Goal: Task Accomplishment & Management: Use online tool/utility

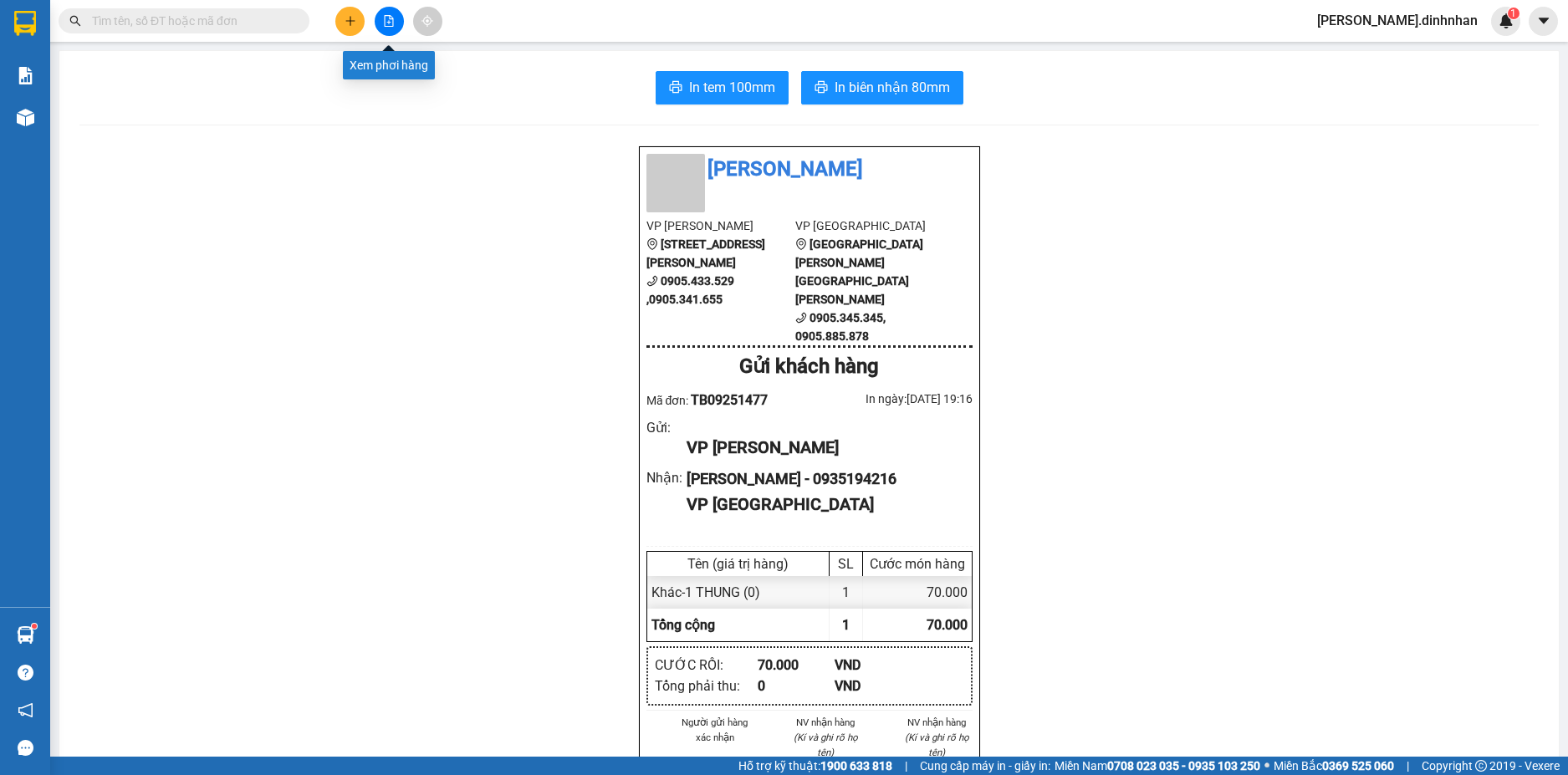
click at [395, 27] on button at bounding box center [389, 22] width 29 height 29
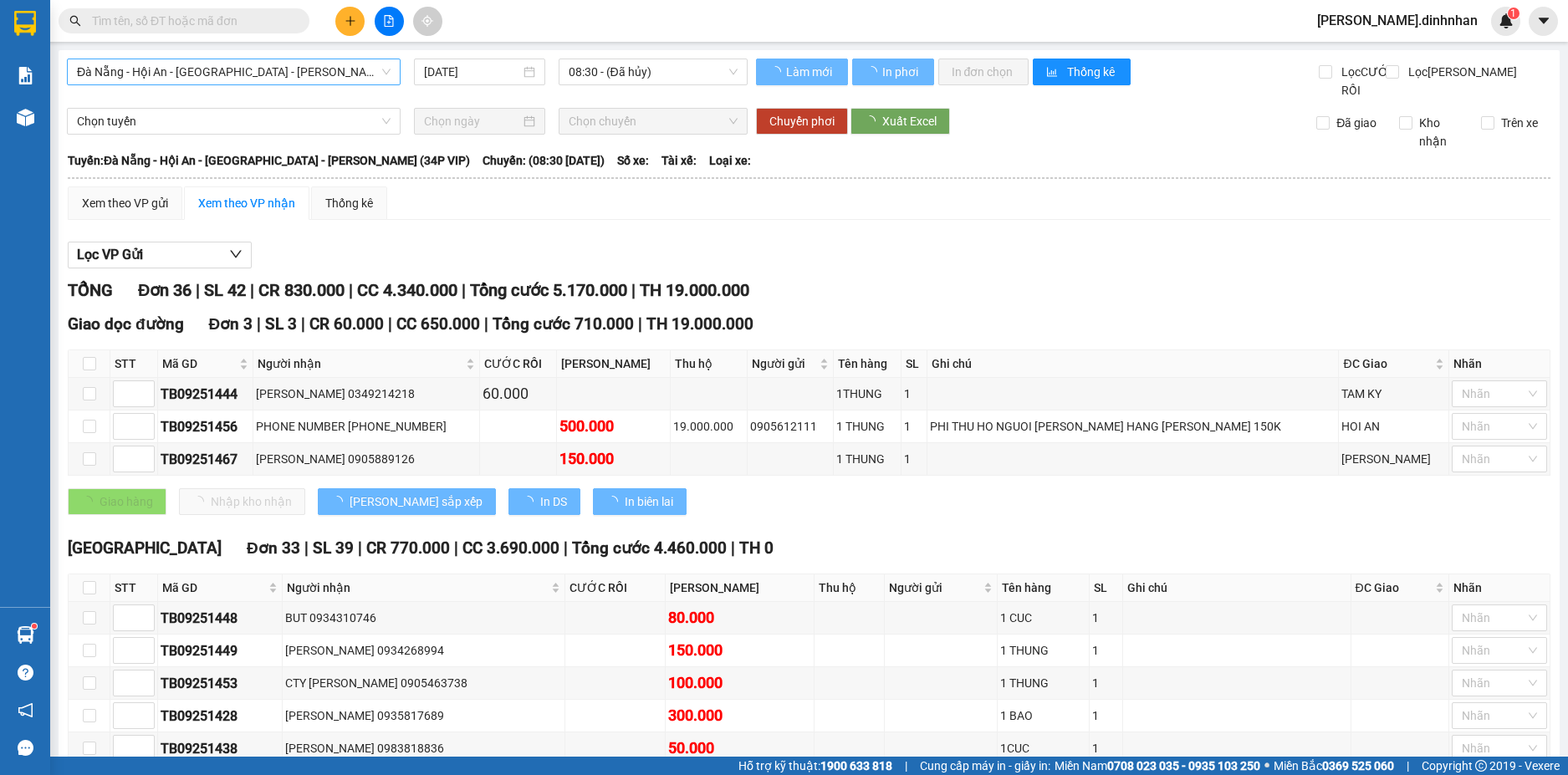
click at [320, 68] on span "Đà Nẵng - Hội An - [GEOGRAPHIC_DATA] - [PERSON_NAME] (34P VIP)" at bounding box center [234, 72] width 314 height 25
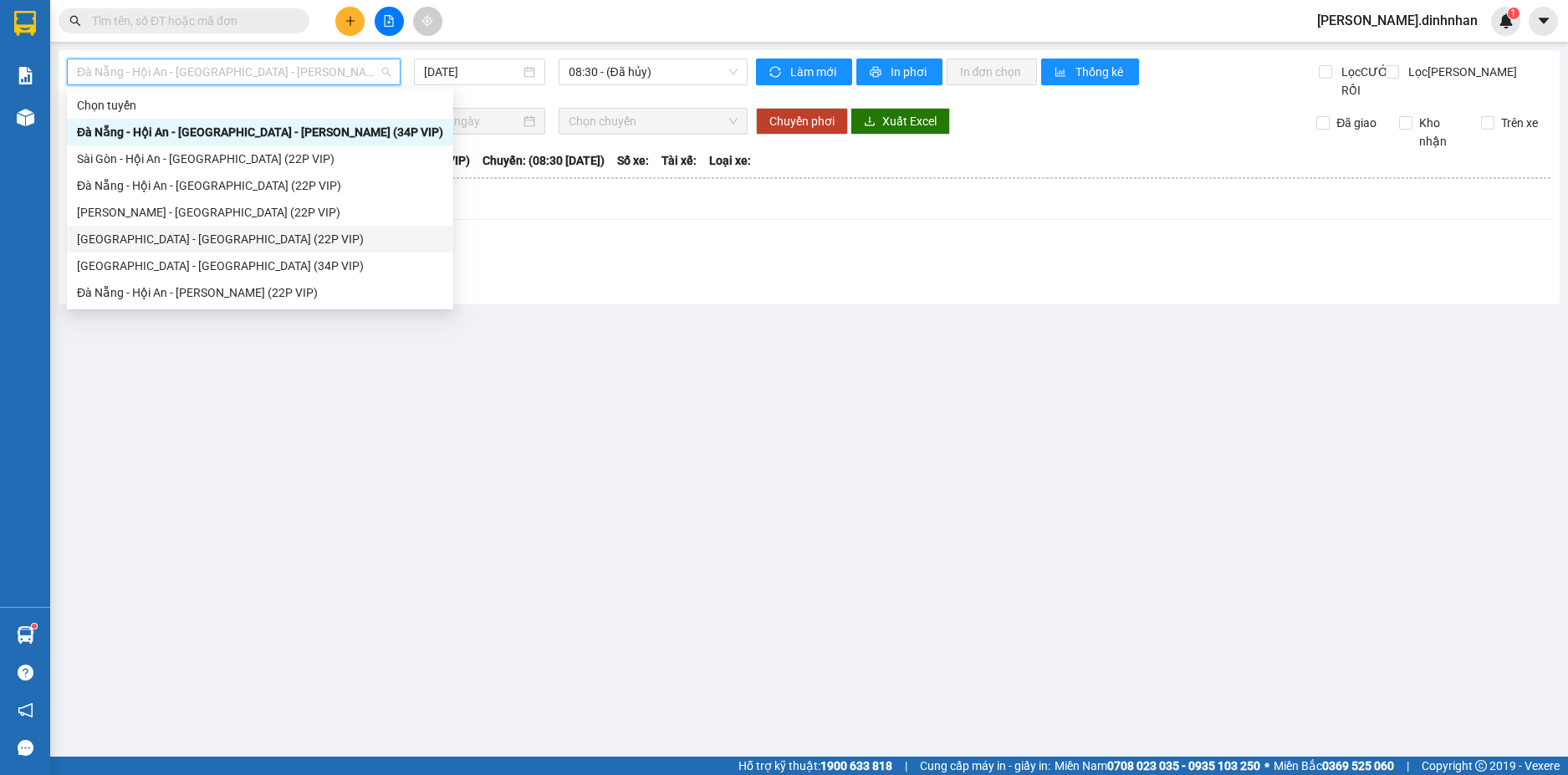
scroll to position [27, 0]
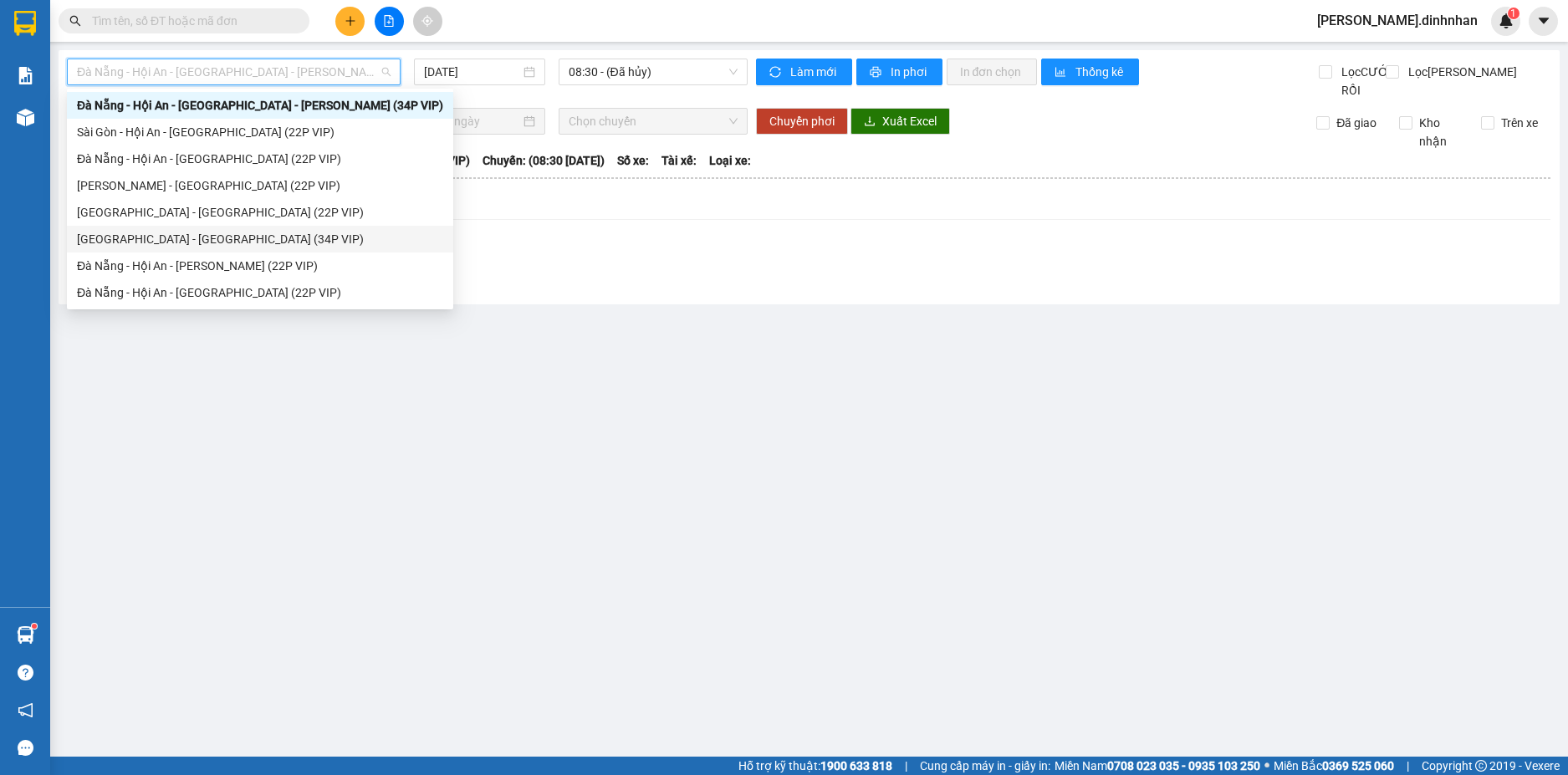
click at [185, 237] on div "[GEOGRAPHIC_DATA] - [GEOGRAPHIC_DATA] (34P VIP)" at bounding box center [260, 239] width 367 height 18
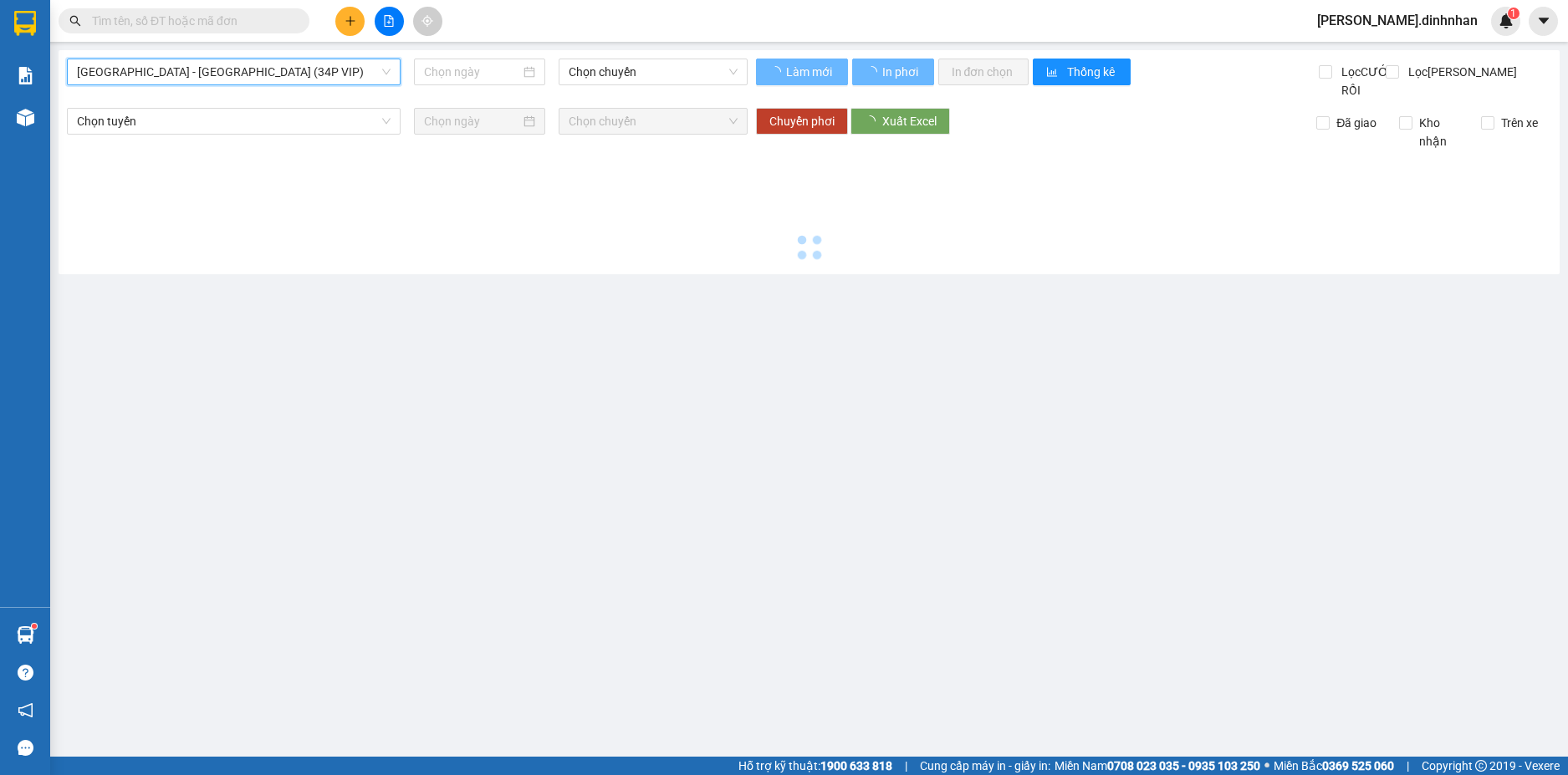
type input "[DATE]"
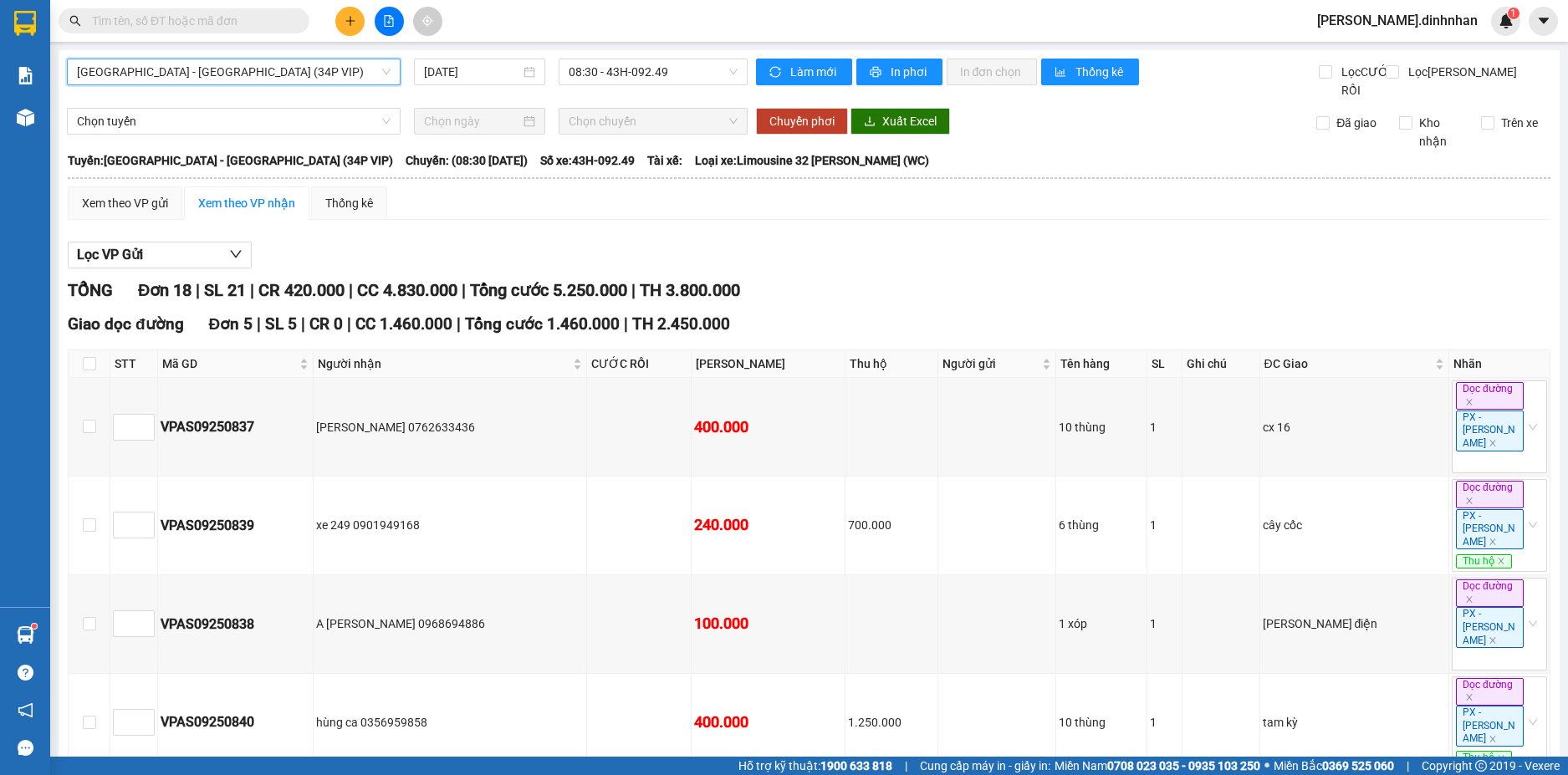
click at [335, 72] on span "[GEOGRAPHIC_DATA] - [GEOGRAPHIC_DATA] (34P VIP)" at bounding box center [234, 72] width 314 height 25
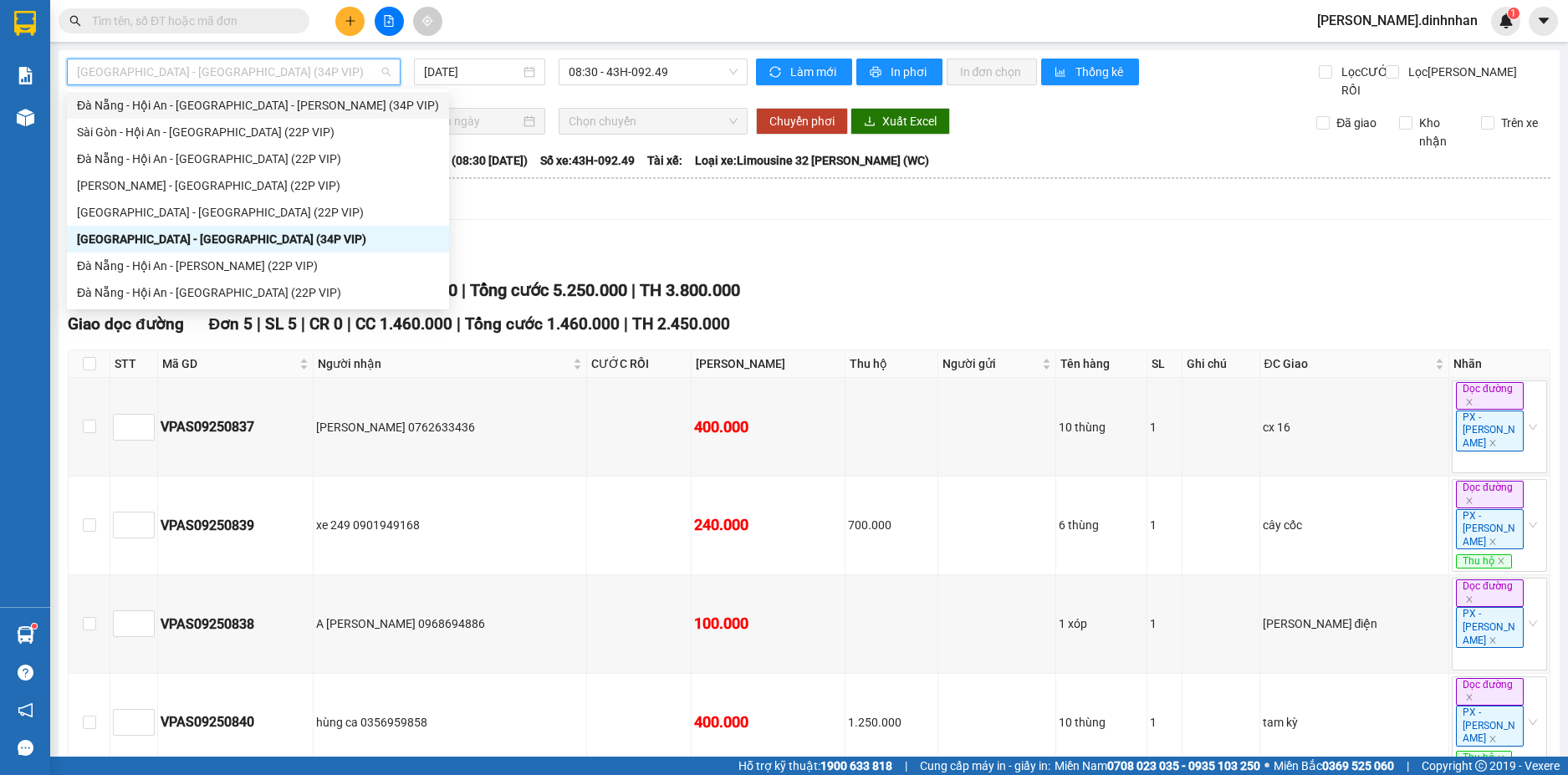
click at [199, 107] on div "Đà Nẵng - Hội An - [GEOGRAPHIC_DATA] - [PERSON_NAME] (34P VIP)" at bounding box center [258, 104] width 362 height 18
type input "[DATE]"
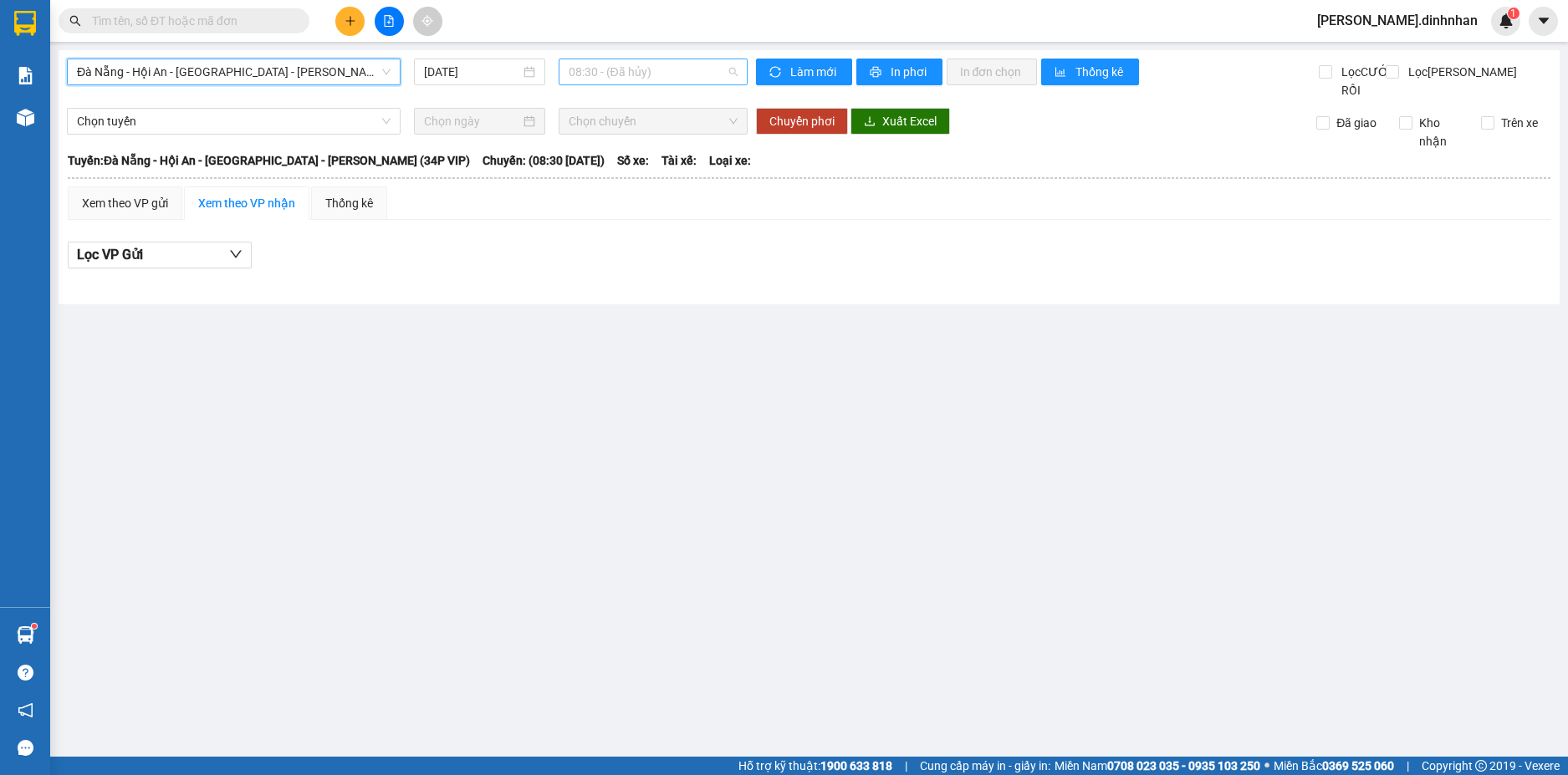
click at [616, 78] on span "08:30 - (Đã [PERSON_NAME])" at bounding box center [653, 72] width 169 height 25
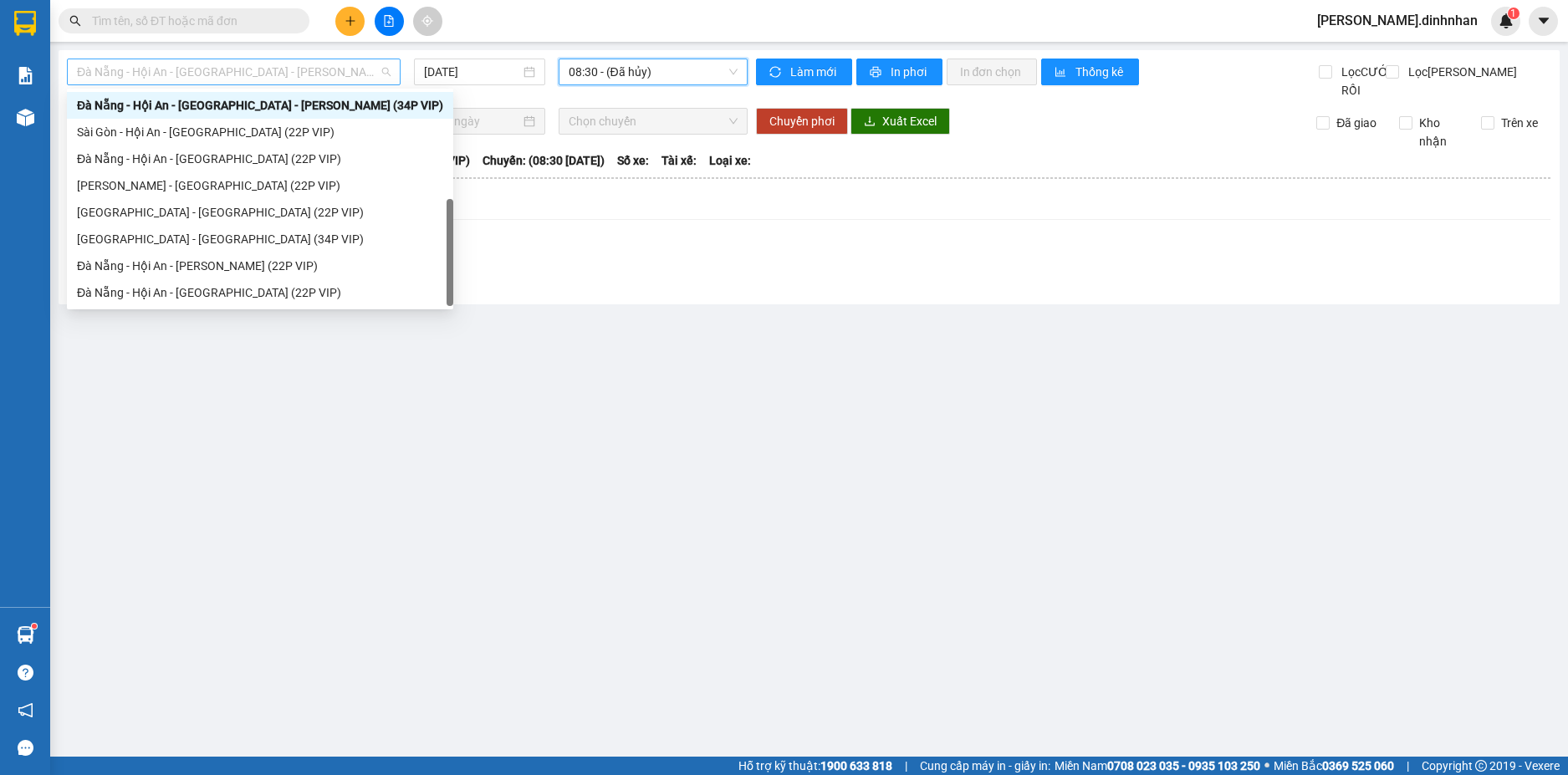
click at [361, 72] on span "Đà Nẵng - Hội An - [GEOGRAPHIC_DATA] - [PERSON_NAME] (34P VIP)" at bounding box center [234, 72] width 314 height 25
click at [243, 262] on div "Đà Nẵng - Hội An - [PERSON_NAME] (22P VIP)" at bounding box center [260, 266] width 367 height 18
type input "[DATE]"
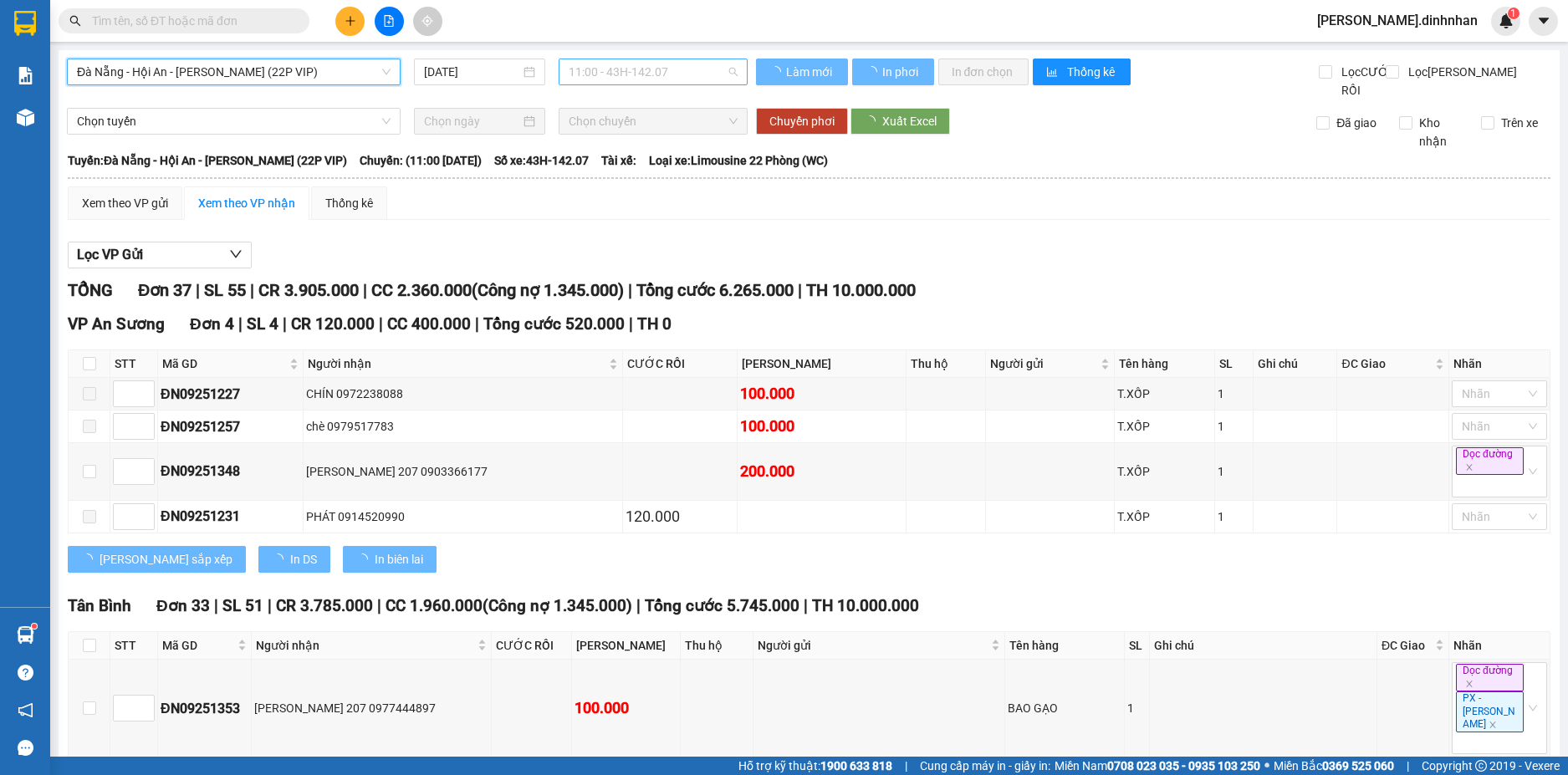
click at [582, 75] on span "11:00 - 43H-142.07" at bounding box center [653, 72] width 169 height 25
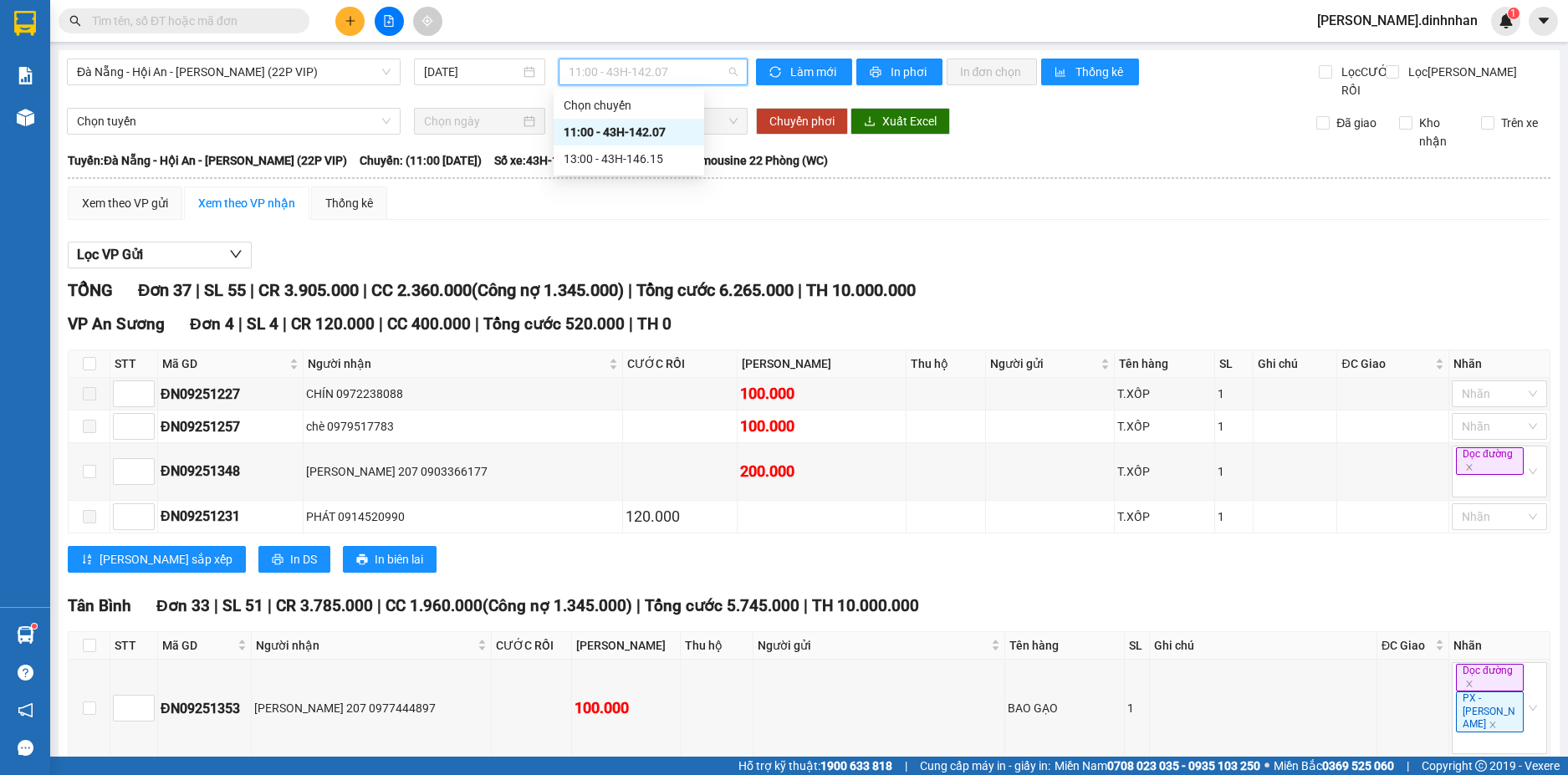
click at [601, 134] on div "11:00 - 43H-142.07" at bounding box center [628, 131] width 130 height 18
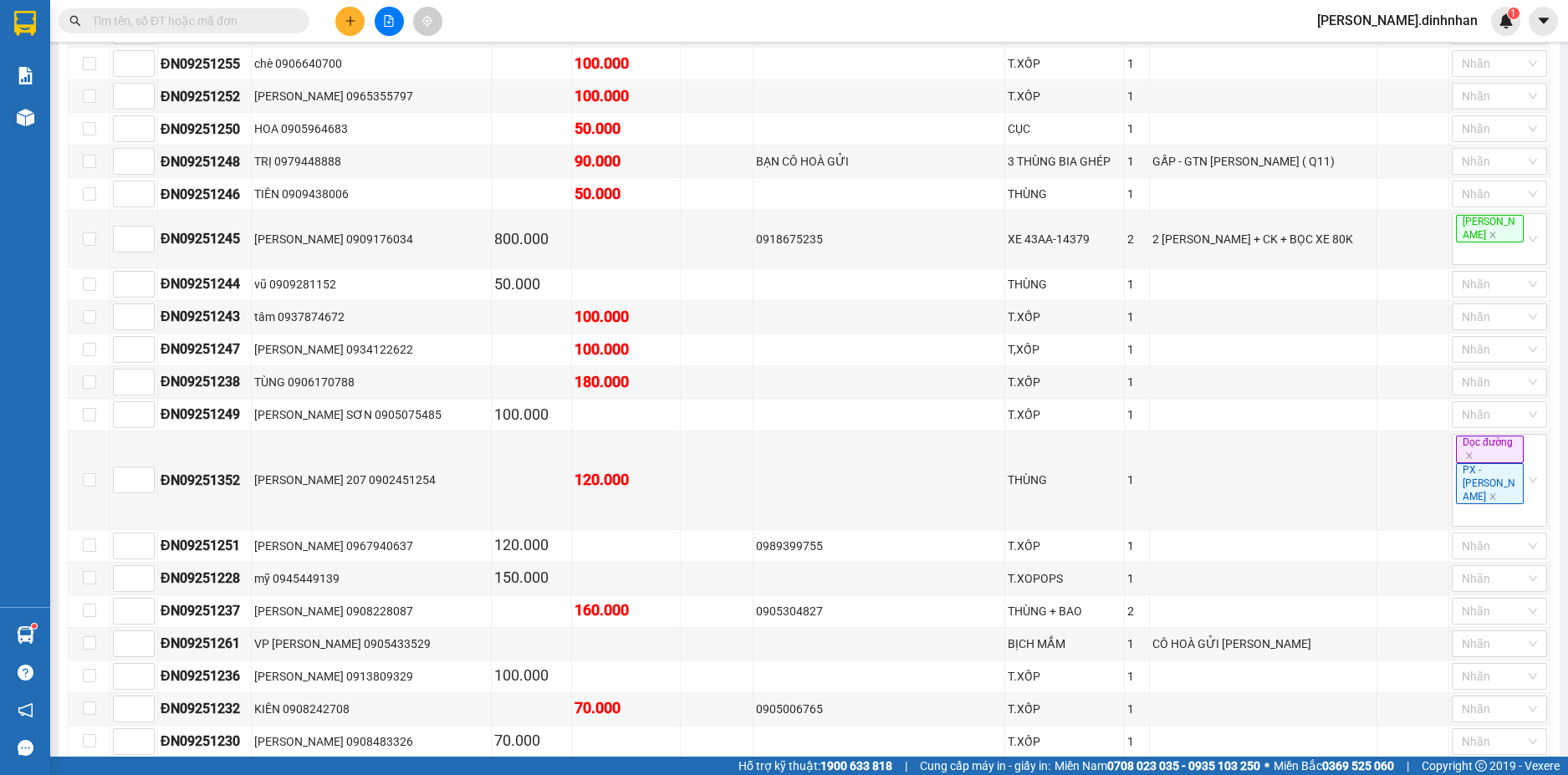
scroll to position [1353, 0]
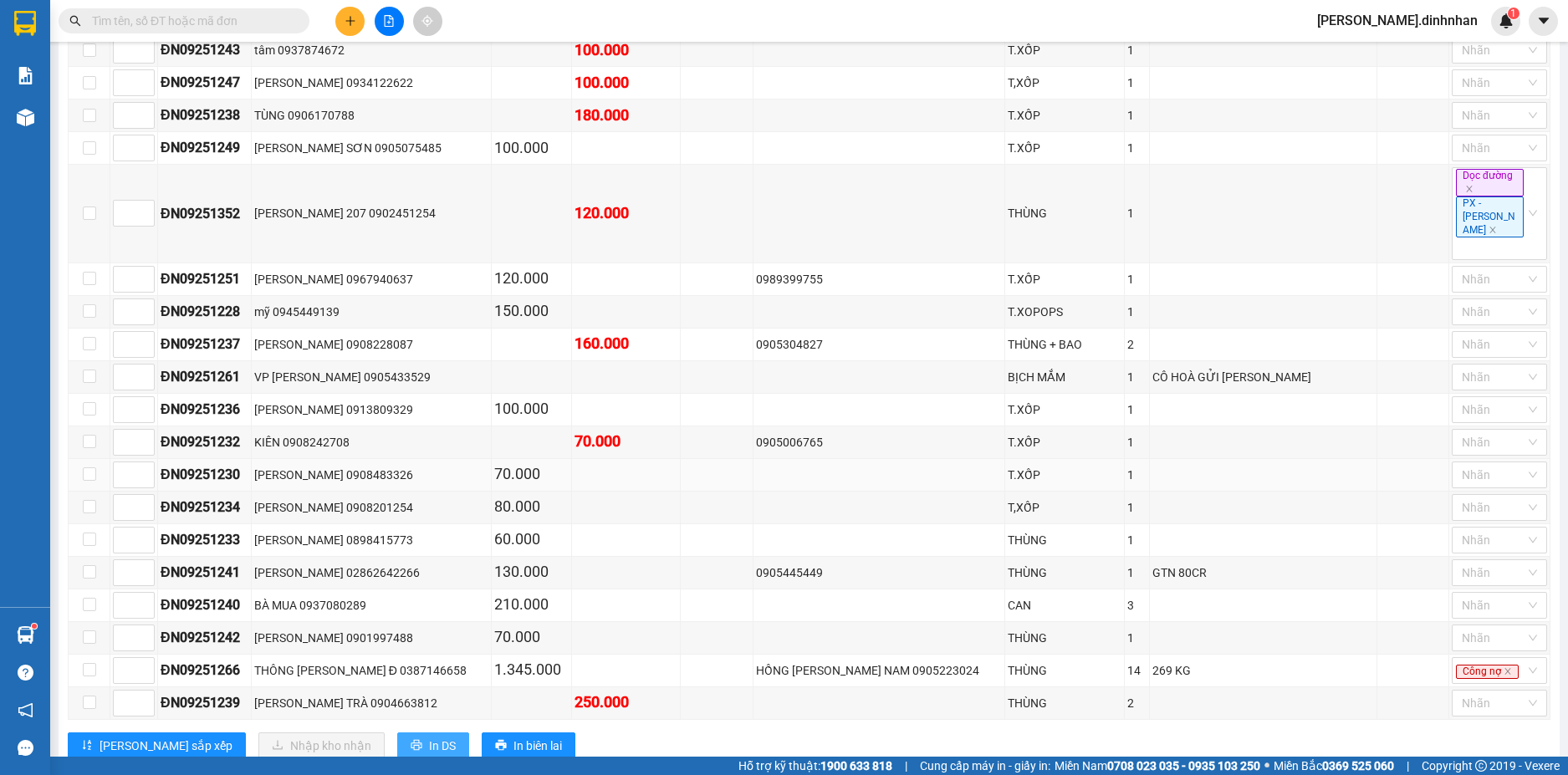
drag, startPoint x: 367, startPoint y: 699, endPoint x: 906, endPoint y: 435, distance: 600.2
click at [429, 736] on span "In DS" at bounding box center [442, 745] width 27 height 18
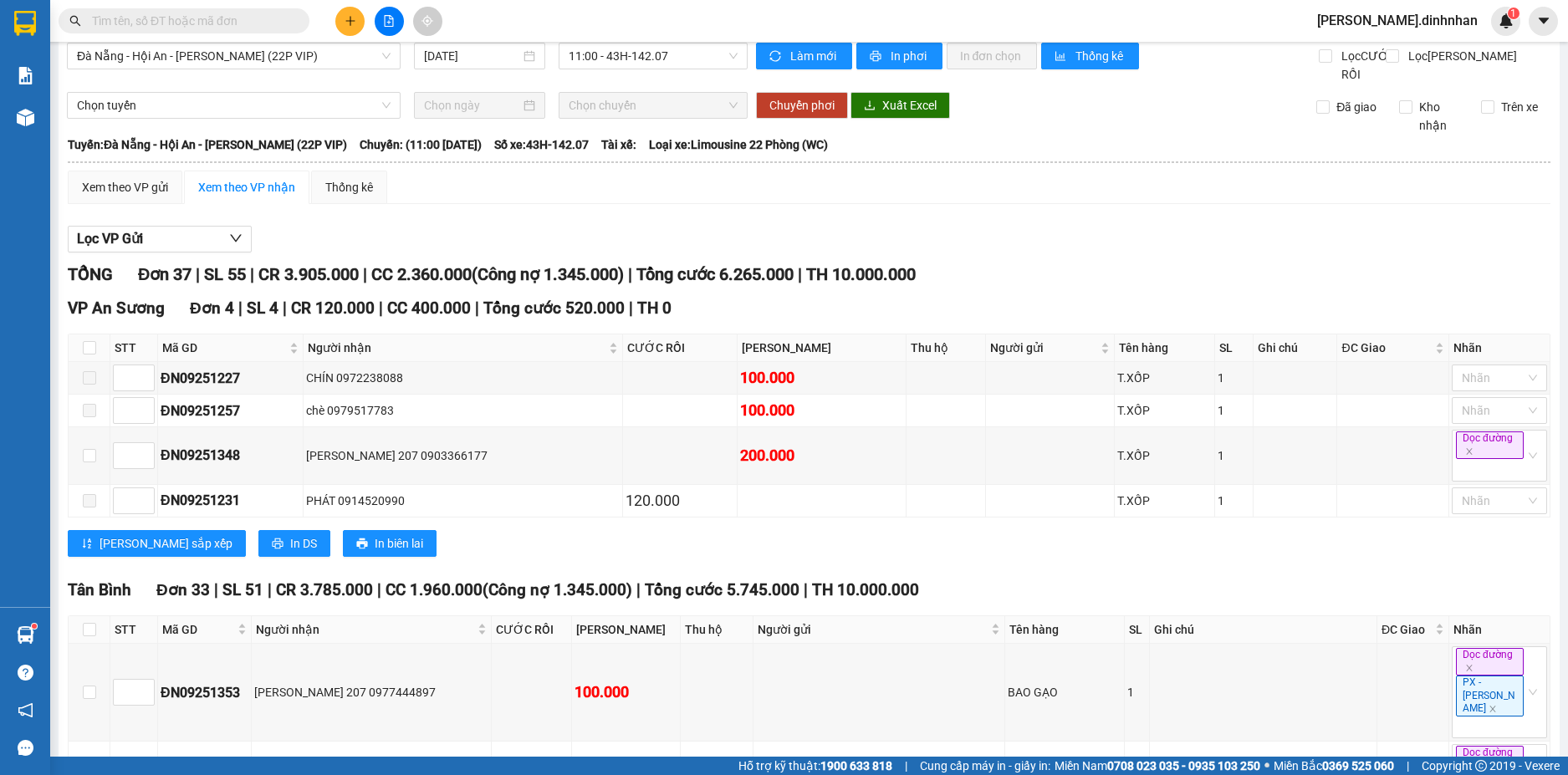
scroll to position [0, 0]
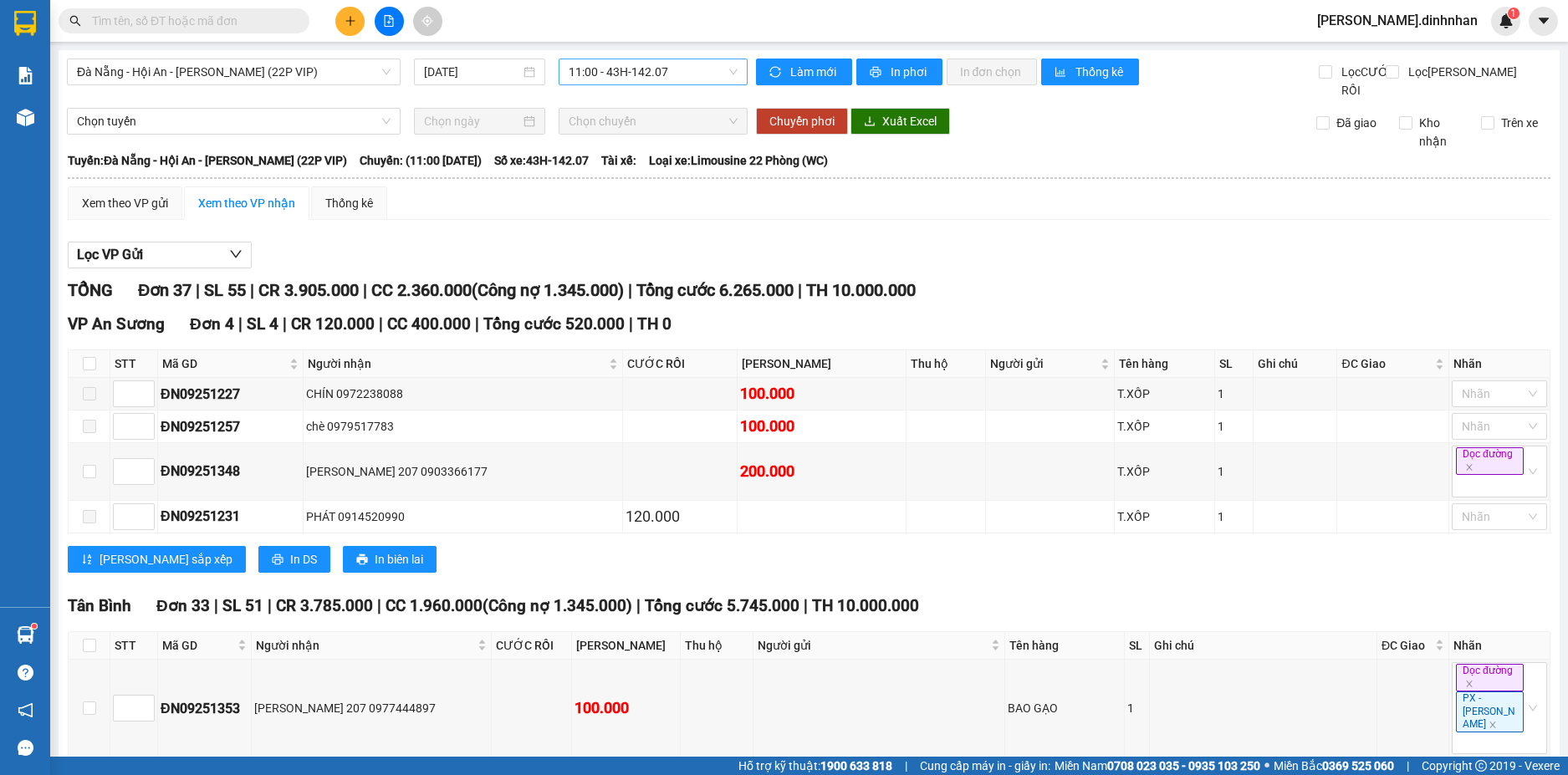
click at [648, 75] on span "11:00 - 43H-142.07" at bounding box center [653, 72] width 169 height 25
click at [643, 153] on div "13:00 - 43H-146.15" at bounding box center [628, 159] width 130 height 18
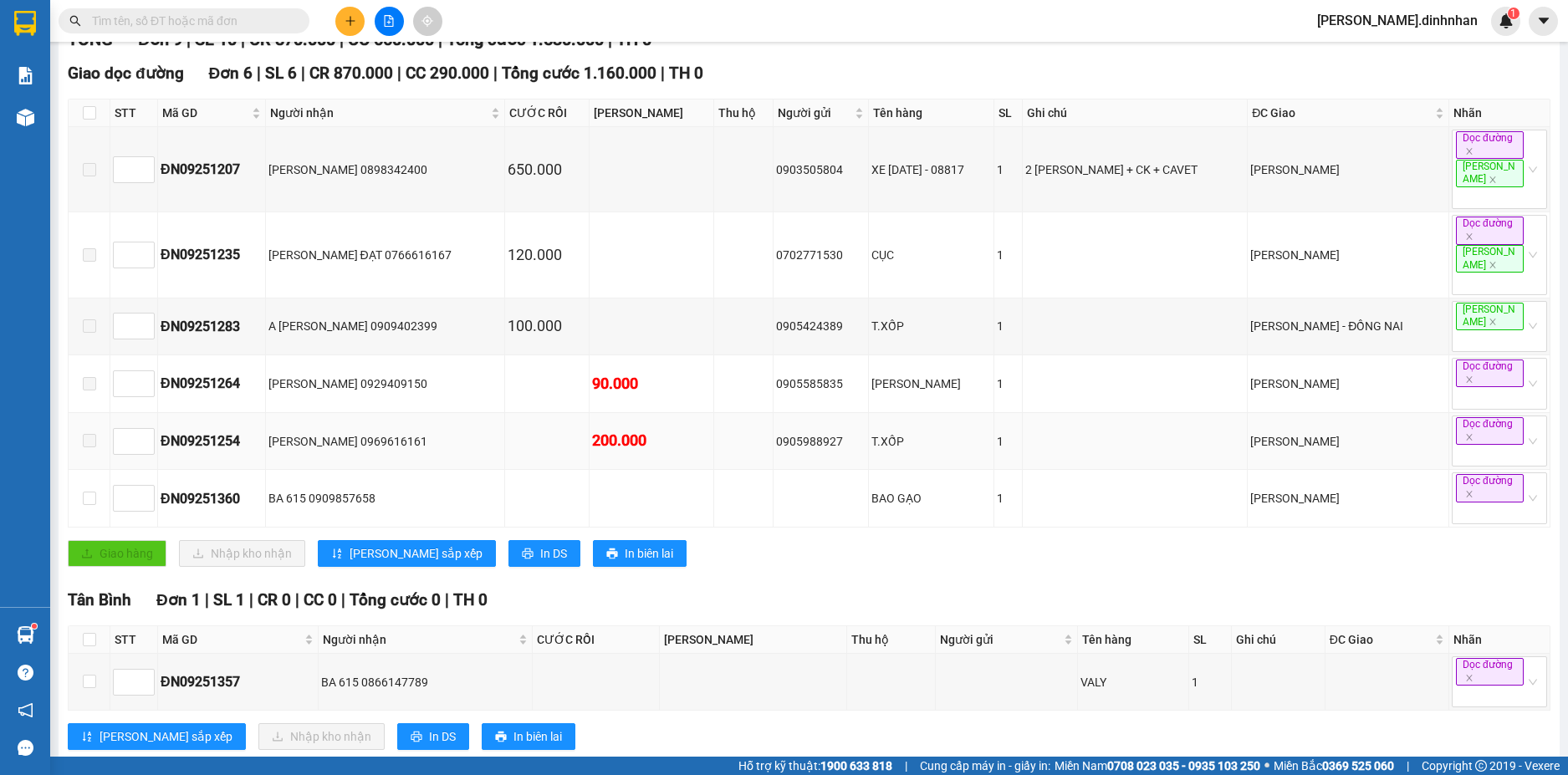
scroll to position [477, 0]
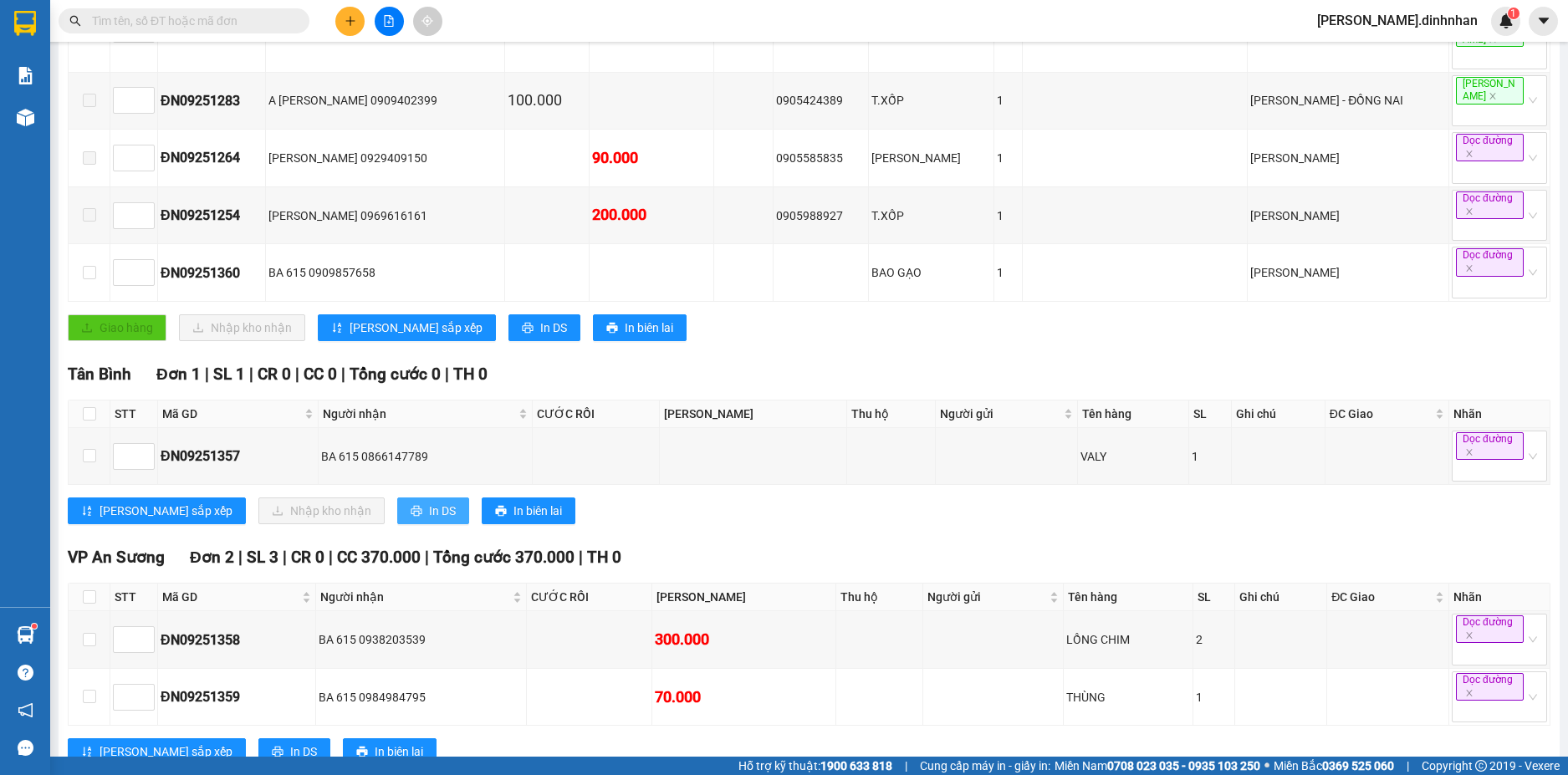
click at [429, 502] on span "In DS" at bounding box center [442, 510] width 27 height 18
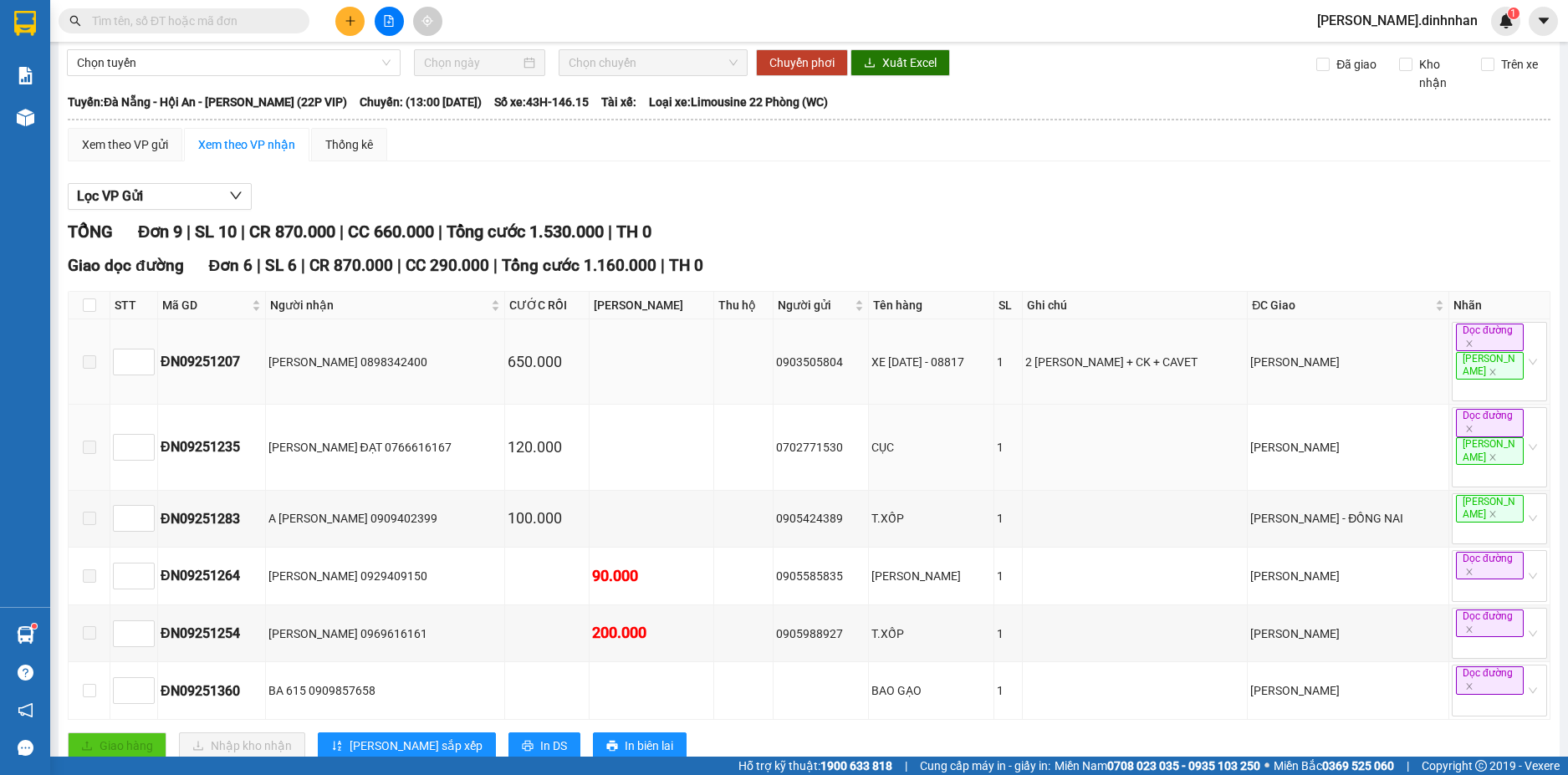
scroll to position [0, 0]
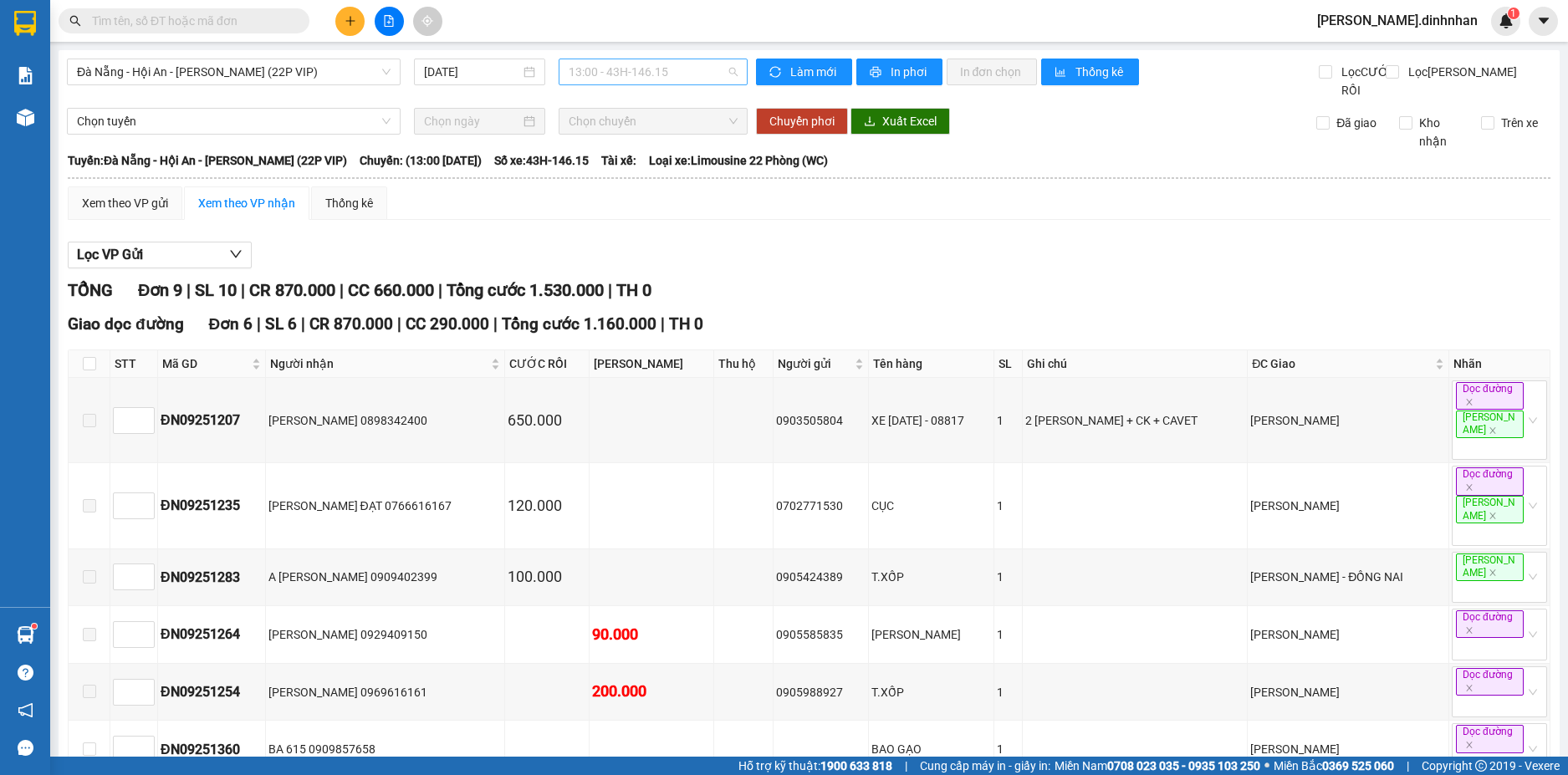
click at [645, 72] on span "13:00 - 43H-146.15" at bounding box center [653, 72] width 169 height 25
click at [329, 78] on span "Đà Nẵng - Hội An - [PERSON_NAME] (22P VIP)" at bounding box center [234, 72] width 314 height 25
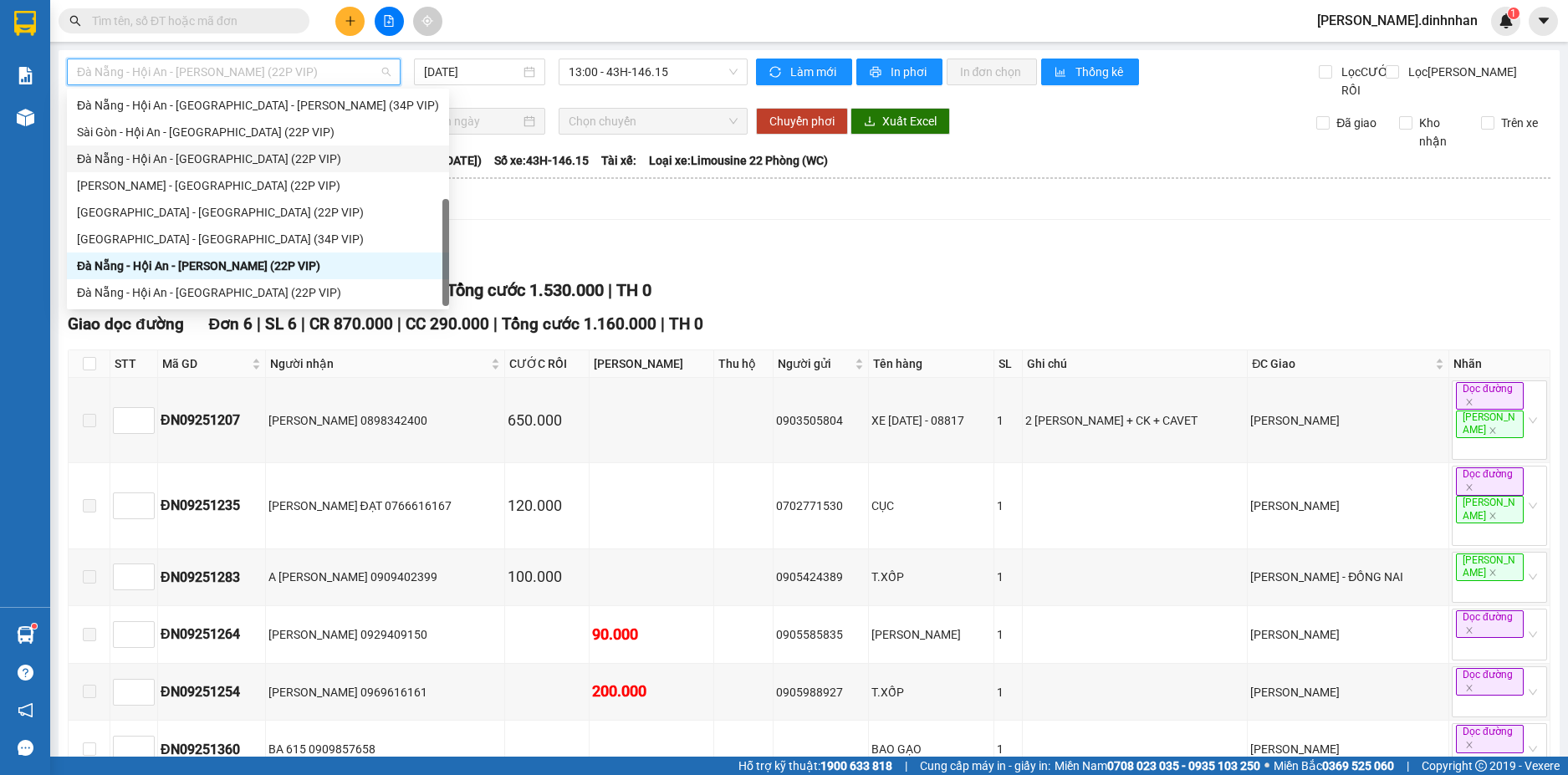
click at [273, 156] on div "Đà Nẵng - Hội An - [GEOGRAPHIC_DATA] (22P VIP)" at bounding box center [258, 159] width 362 height 18
type input "[DATE]"
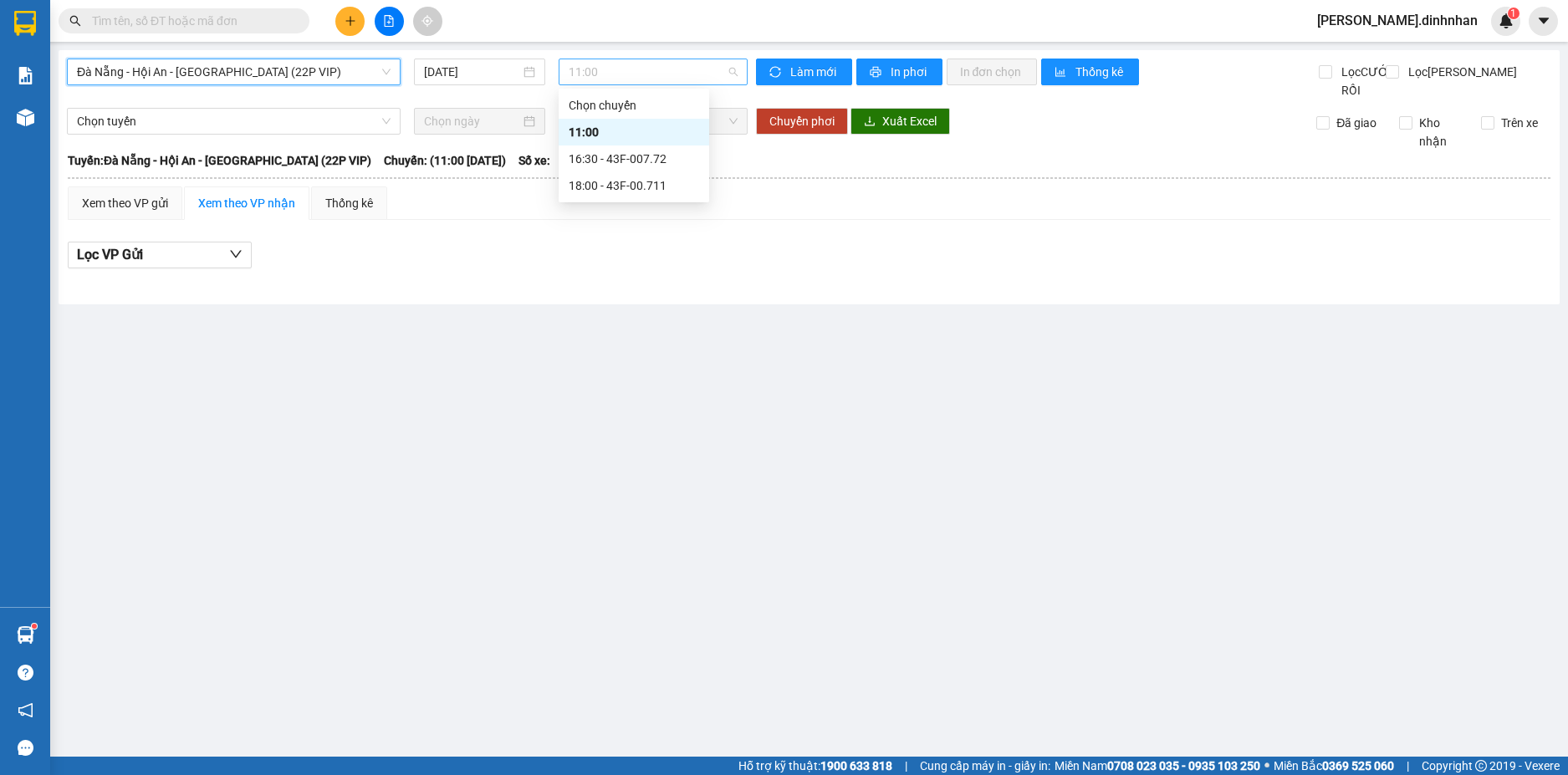
click at [574, 73] on span "11:00" at bounding box center [653, 72] width 169 height 25
click at [620, 153] on div "16:30 - 43F-007.72" at bounding box center [633, 159] width 130 height 18
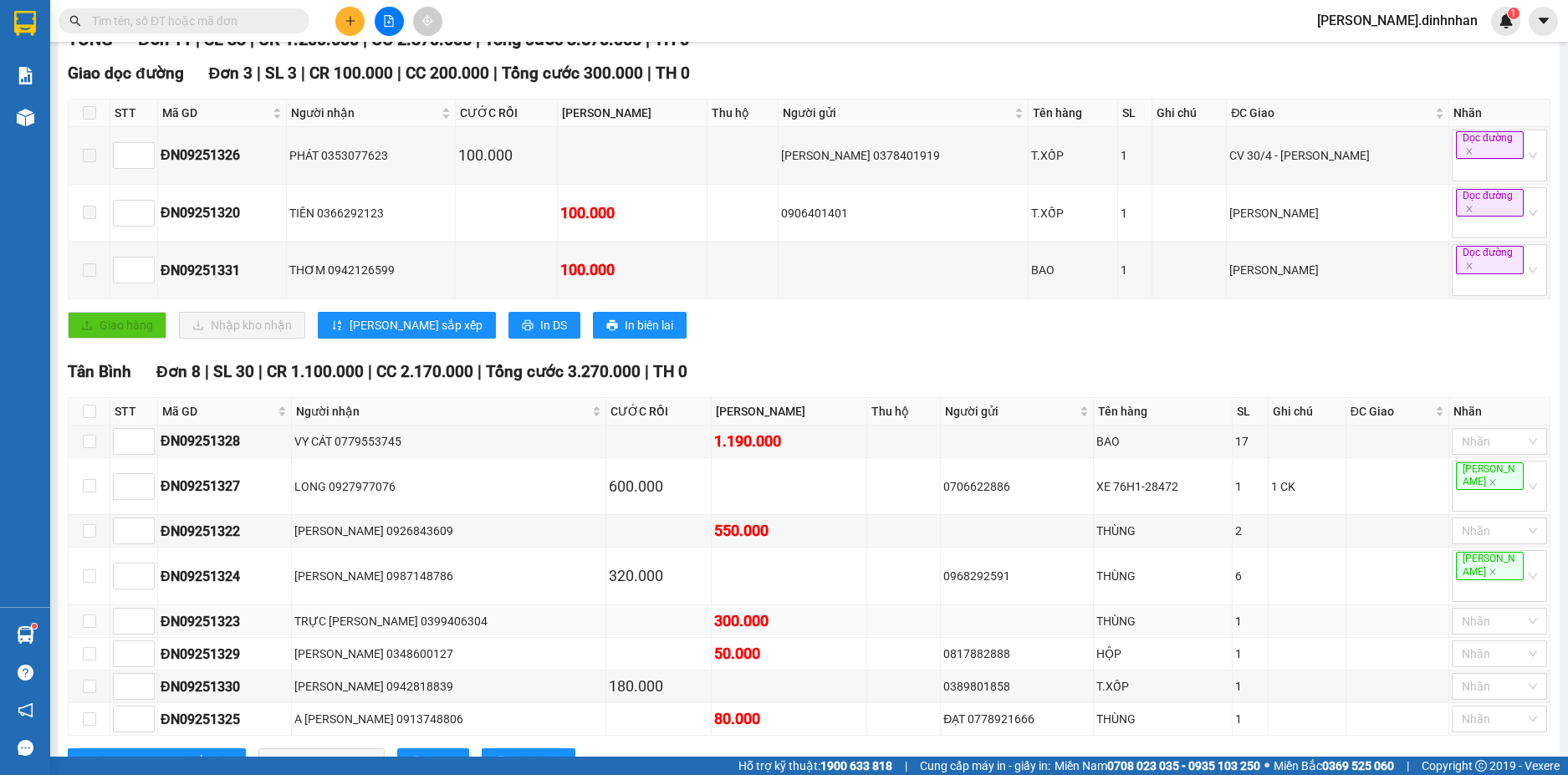
scroll to position [287, 0]
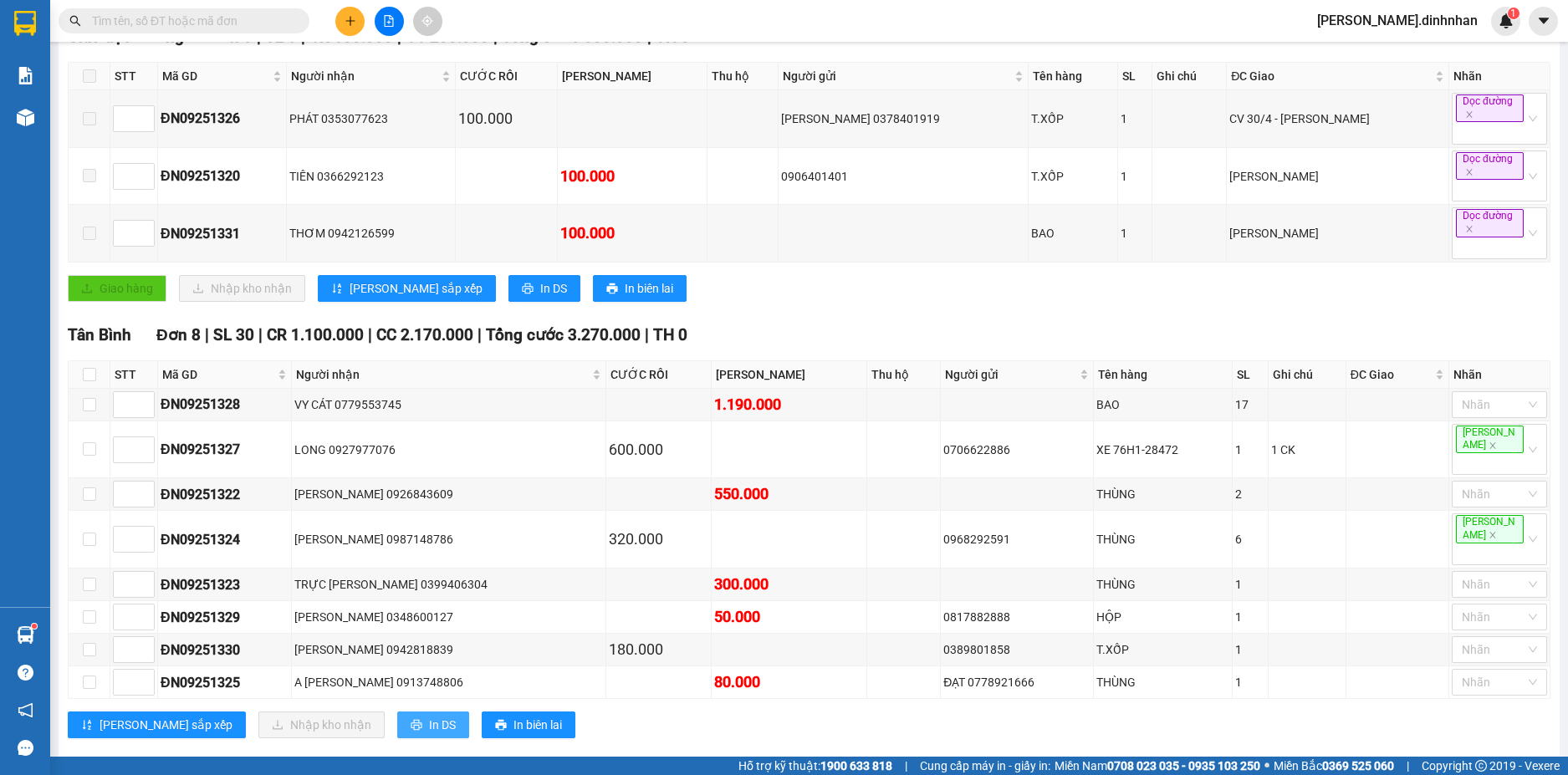
click at [429, 716] on span "In DS" at bounding box center [442, 724] width 27 height 18
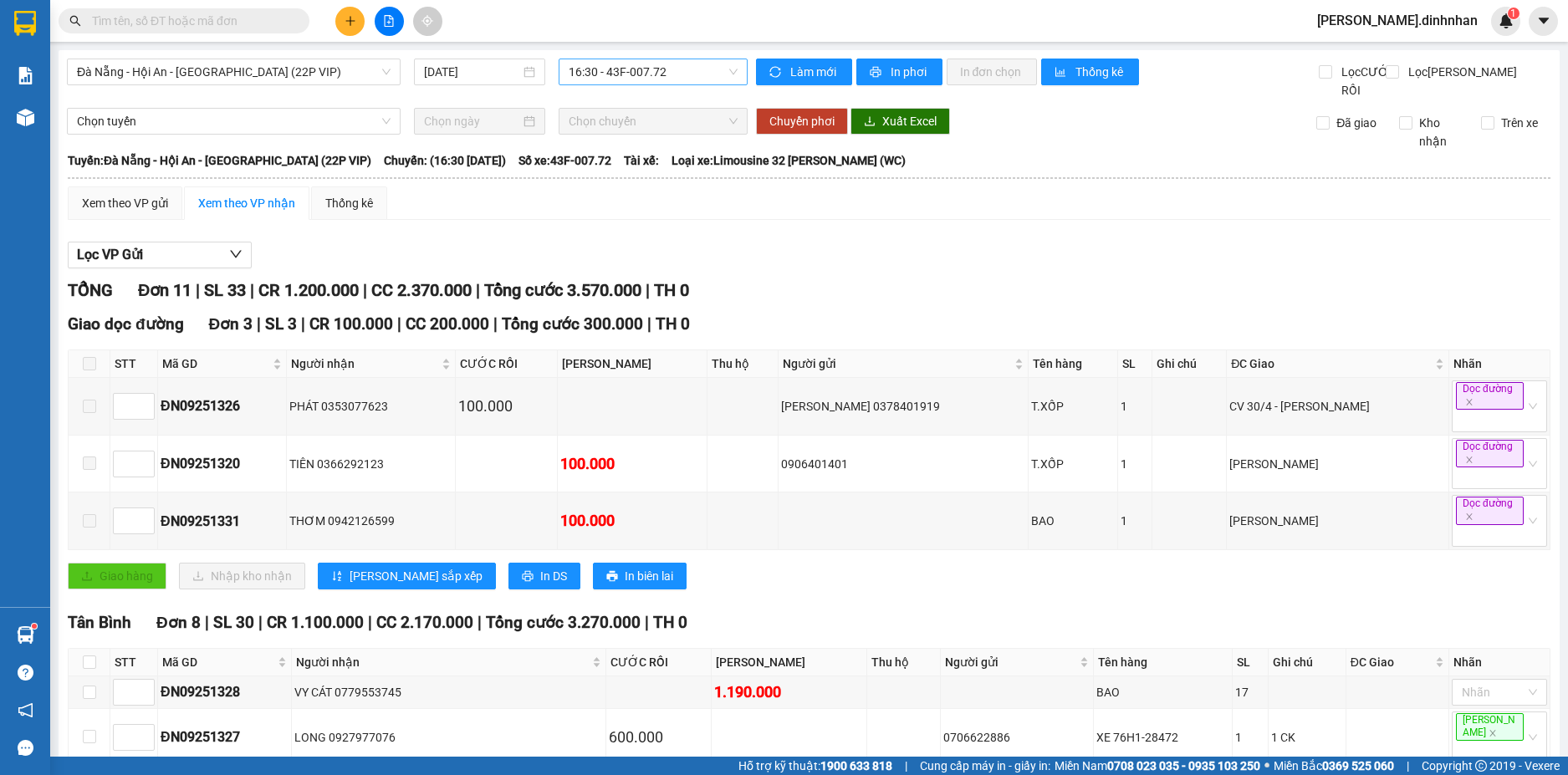
click at [660, 77] on span "16:30 - 43F-007.72" at bounding box center [653, 72] width 169 height 25
click at [632, 184] on div "18:00 - 43F-00.711" at bounding box center [628, 185] width 130 height 18
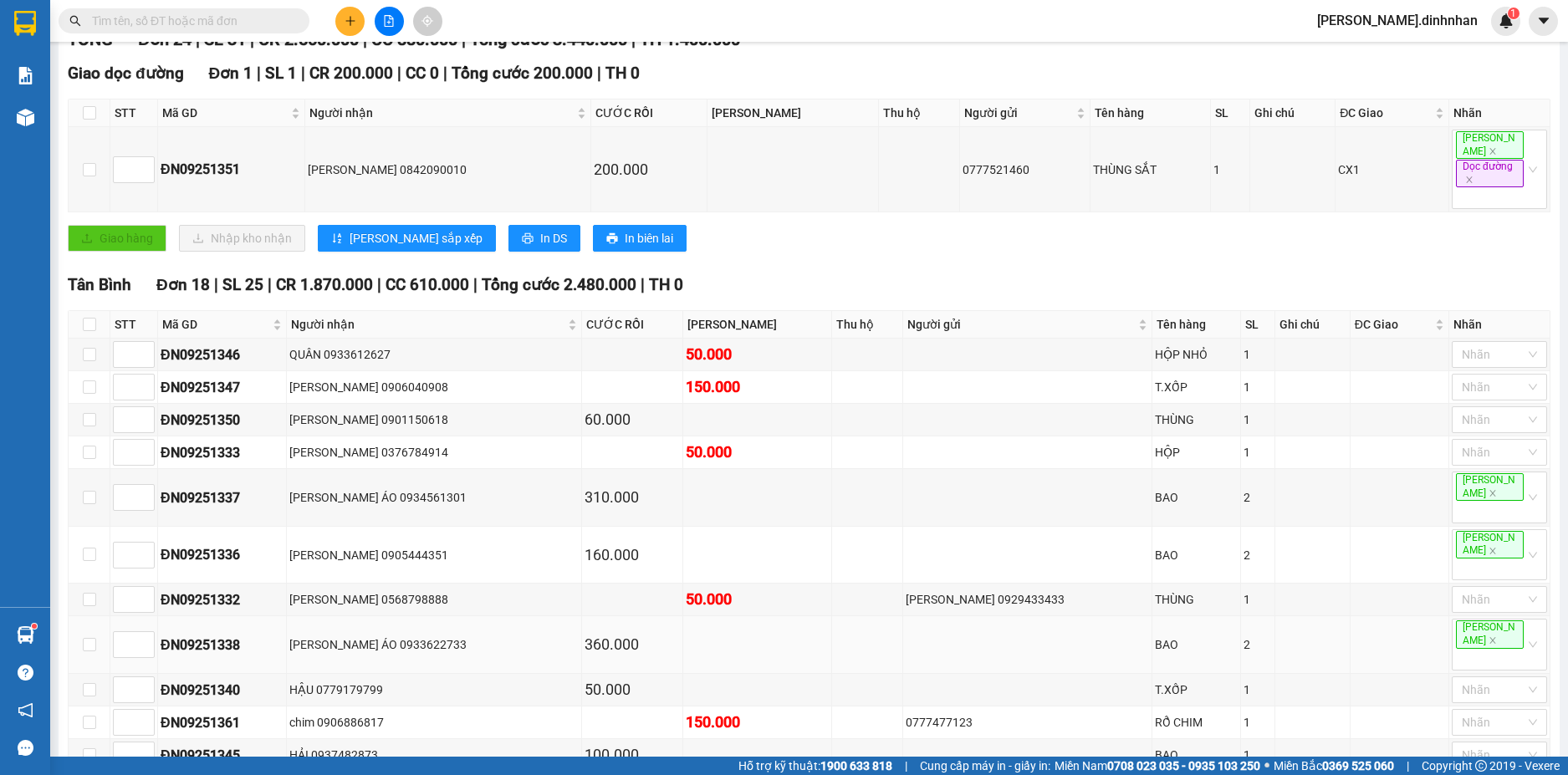
scroll to position [668, 0]
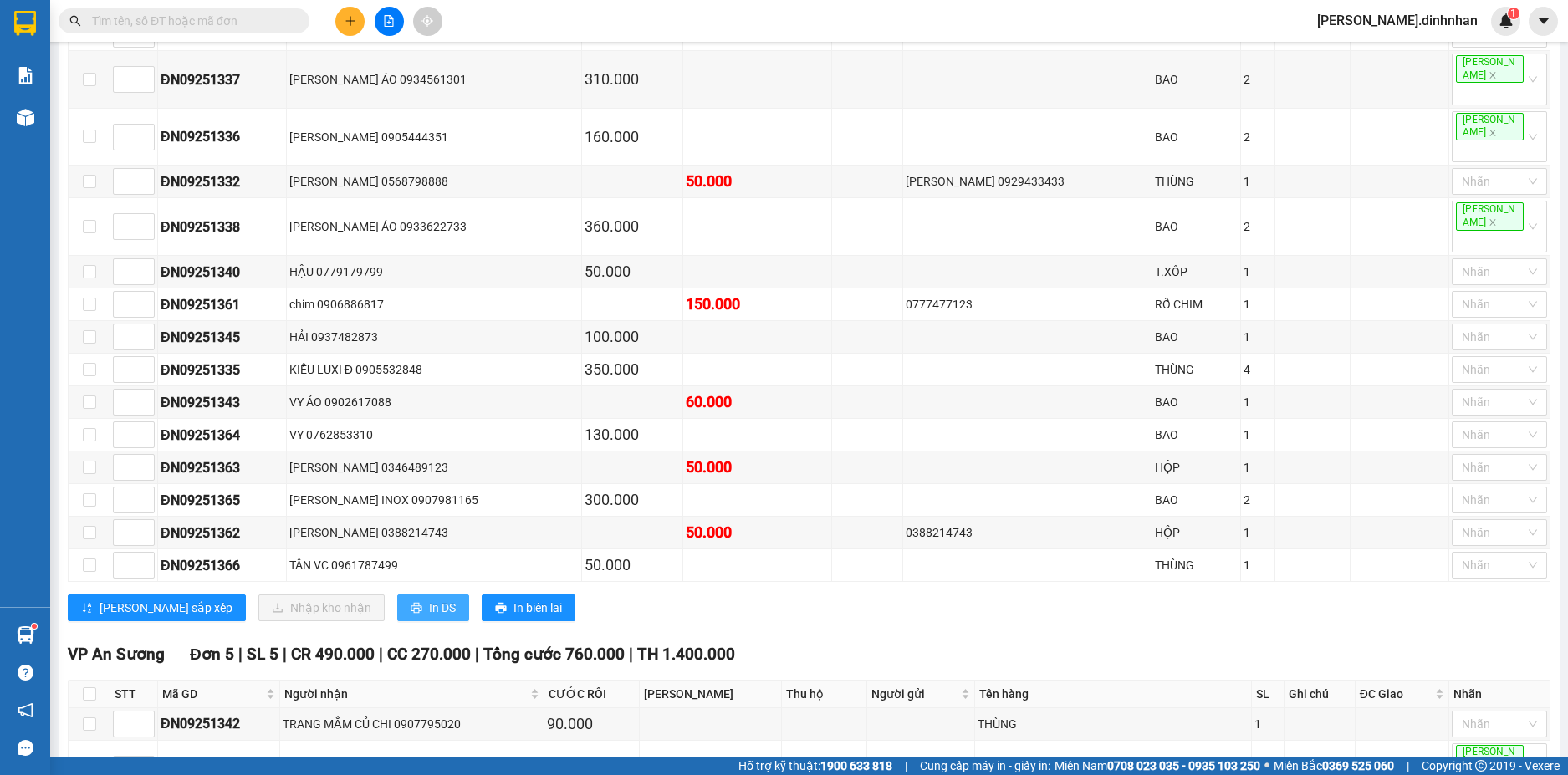
click at [429, 598] on span "In DS" at bounding box center [442, 607] width 27 height 18
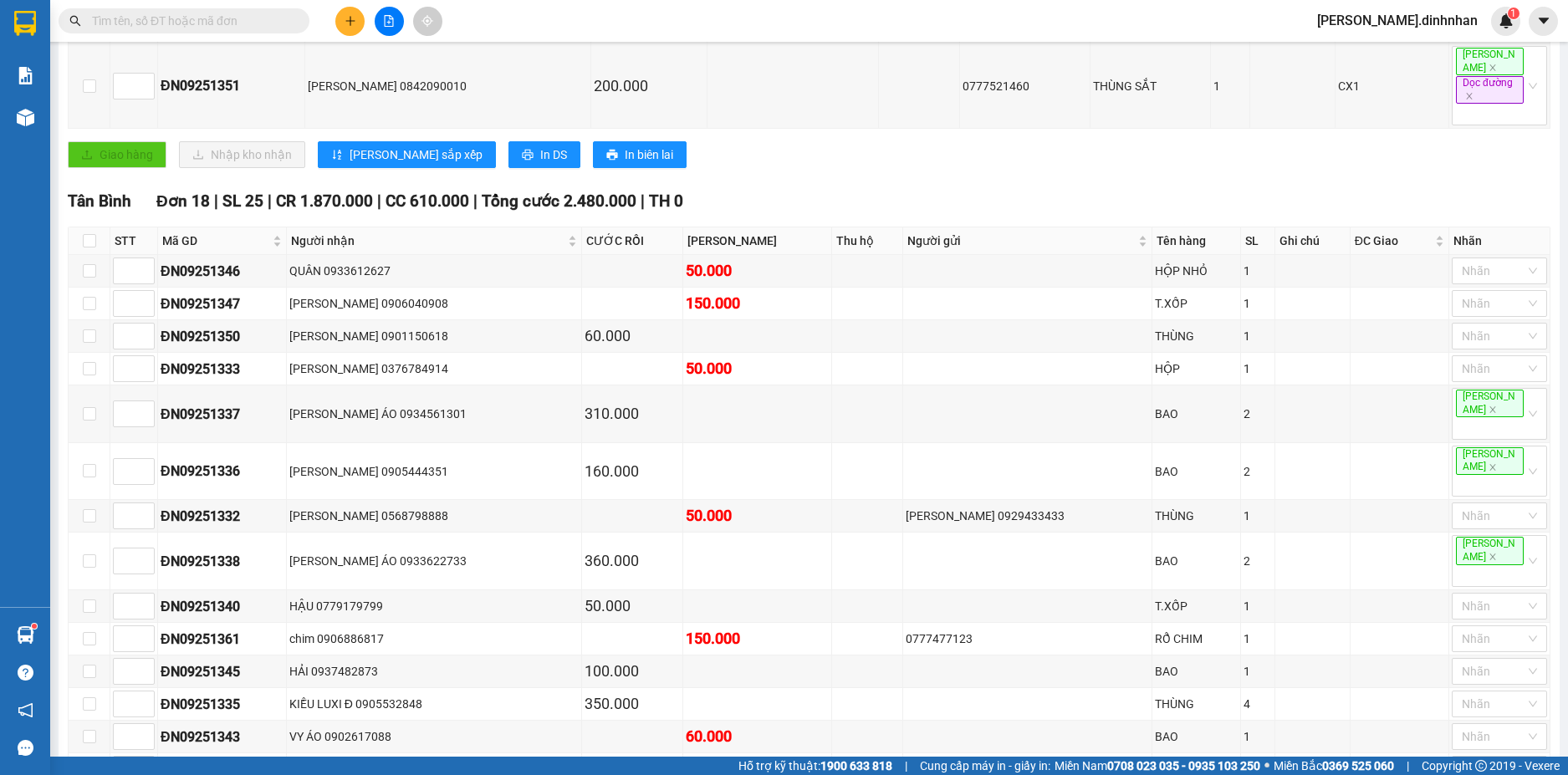
scroll to position [0, 0]
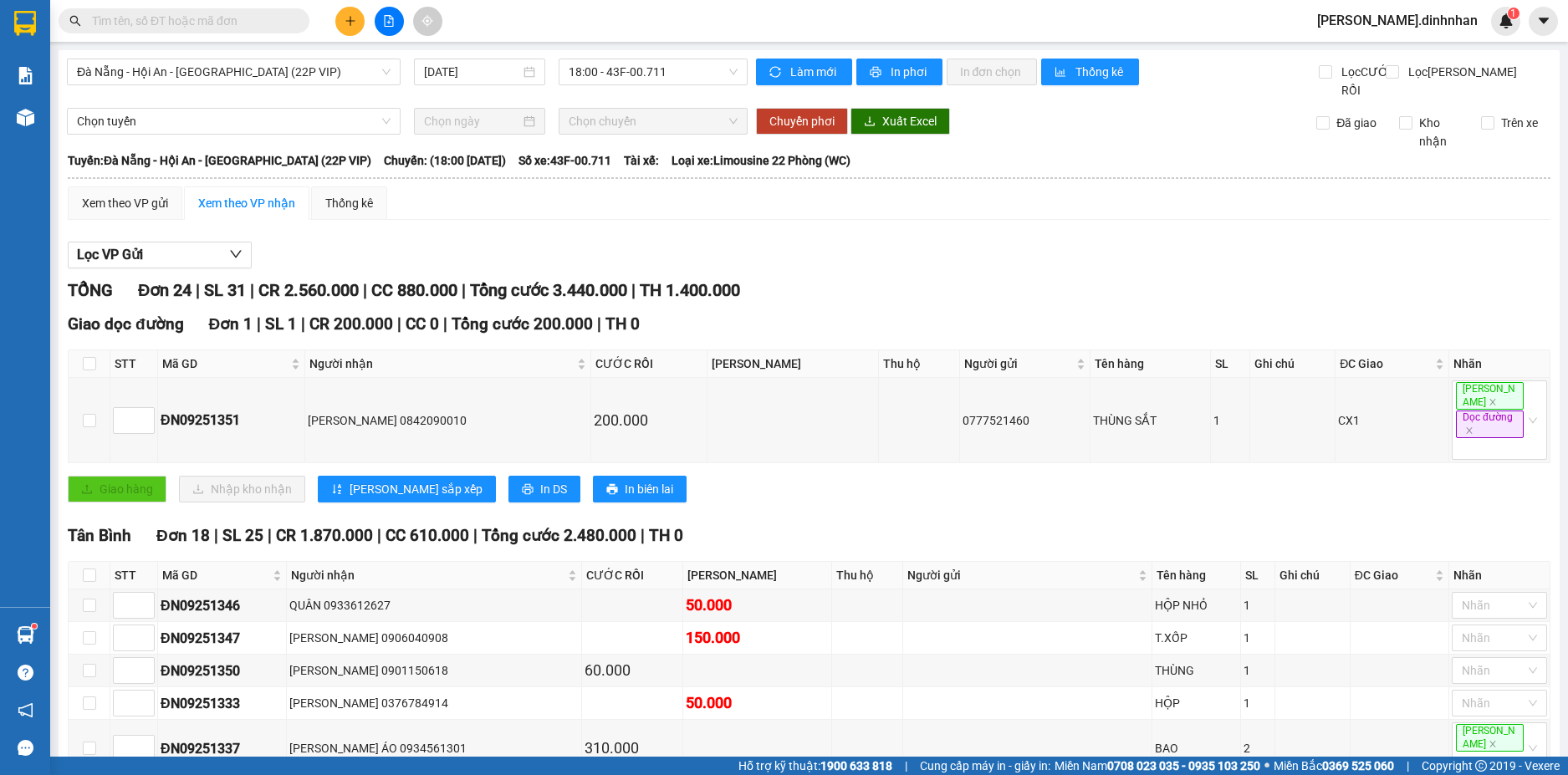
click at [678, 62] on span "18:00 - 43F-00.711" at bounding box center [653, 72] width 169 height 25
click at [292, 68] on span "Đà Nẵng - Hội An - [GEOGRAPHIC_DATA] (22P VIP)" at bounding box center [234, 72] width 314 height 25
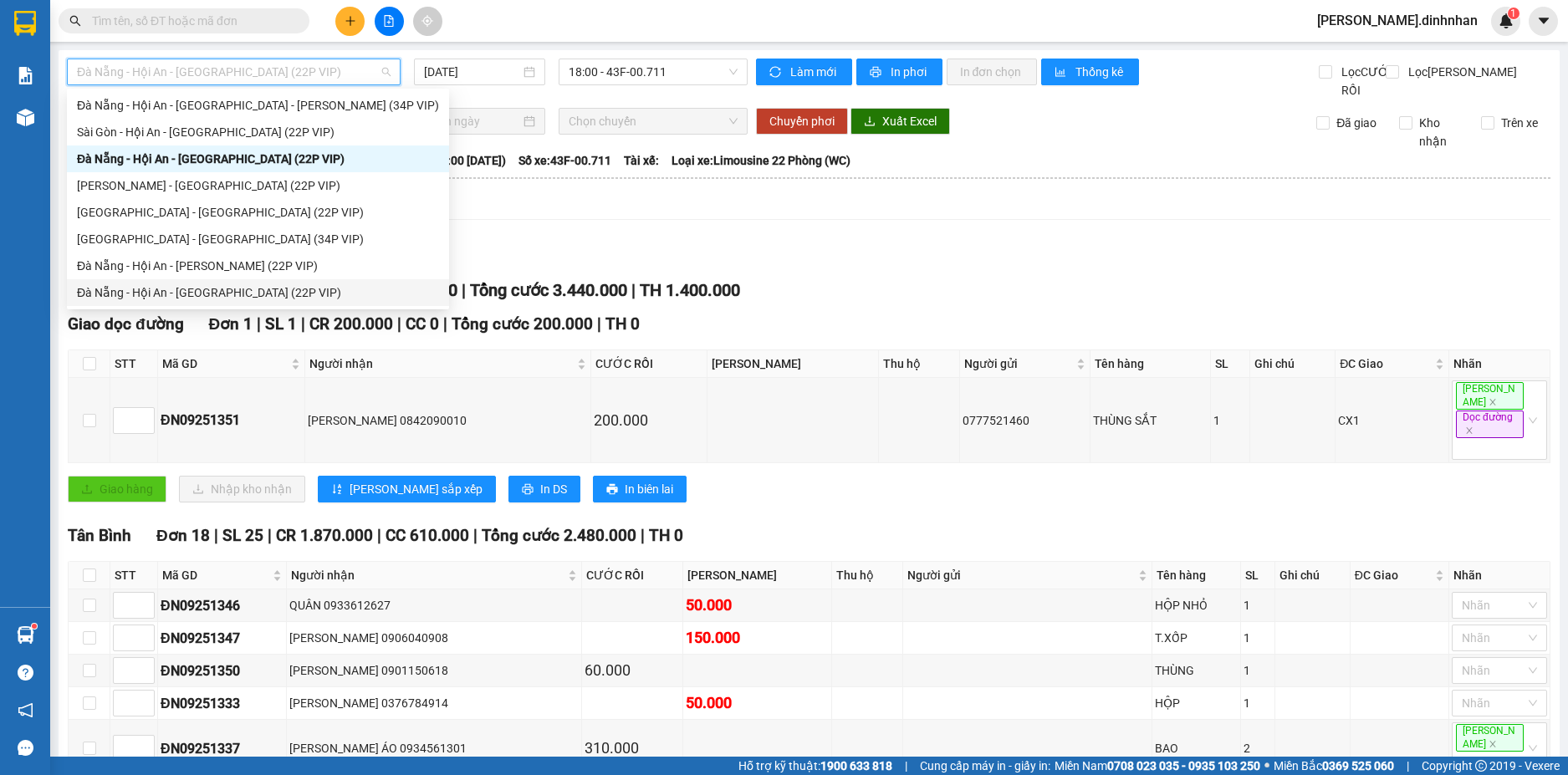
click at [198, 292] on div "Đà Nẵng - Hội An - [GEOGRAPHIC_DATA] (22P VIP)" at bounding box center [258, 292] width 362 height 18
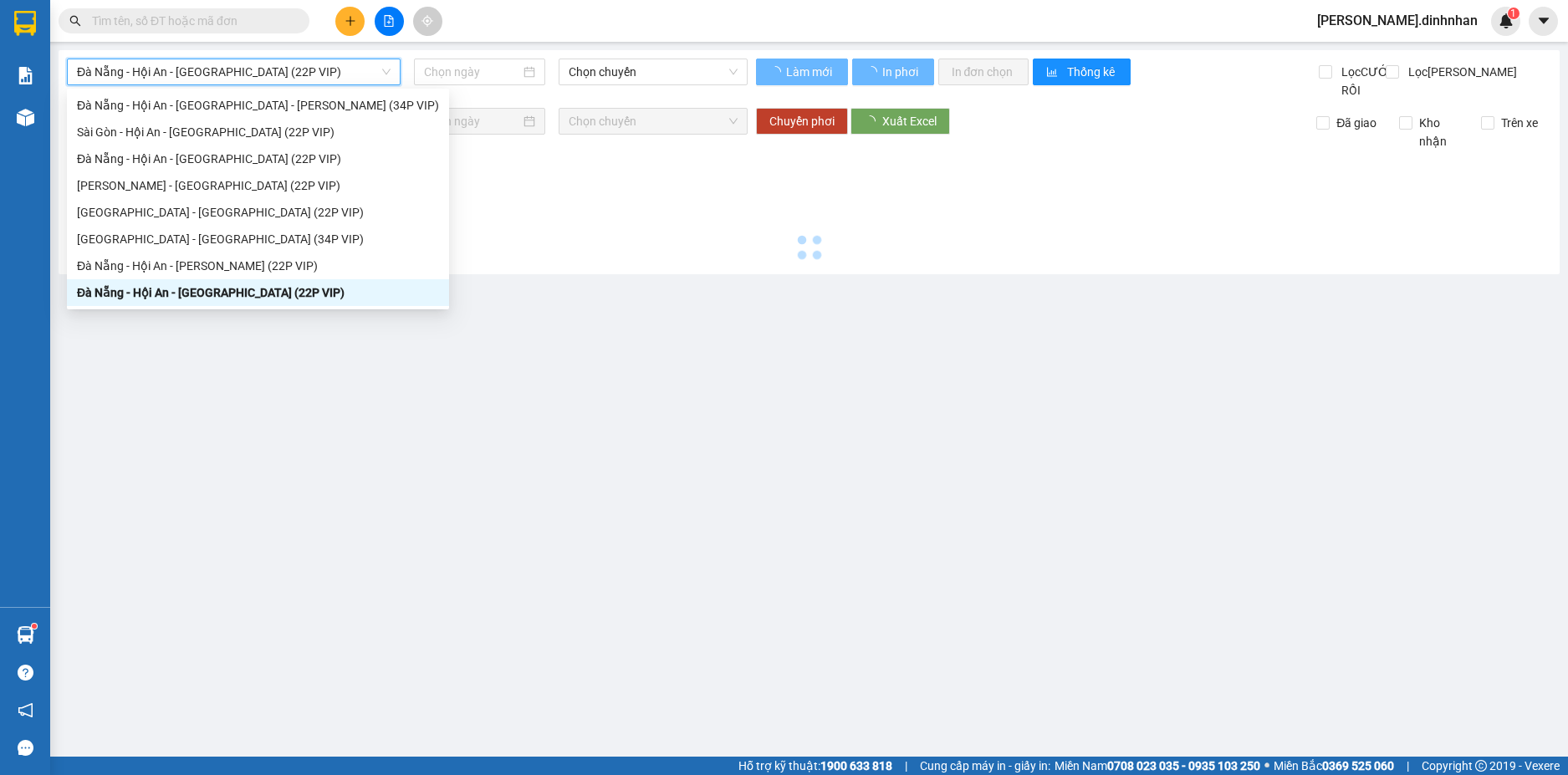
type input "[DATE]"
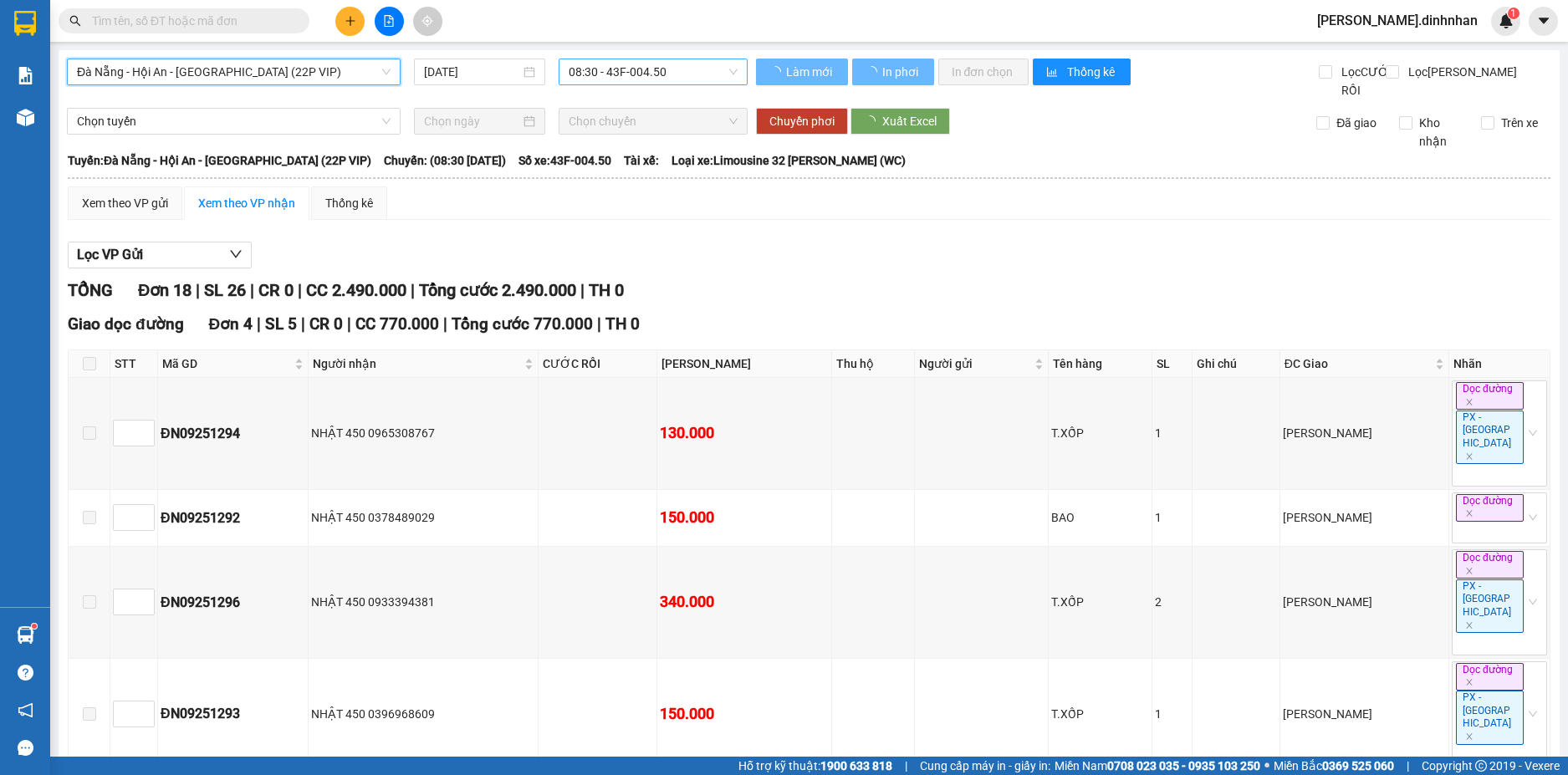
click at [641, 67] on span "08:30 - 43F-004.50" at bounding box center [653, 72] width 169 height 25
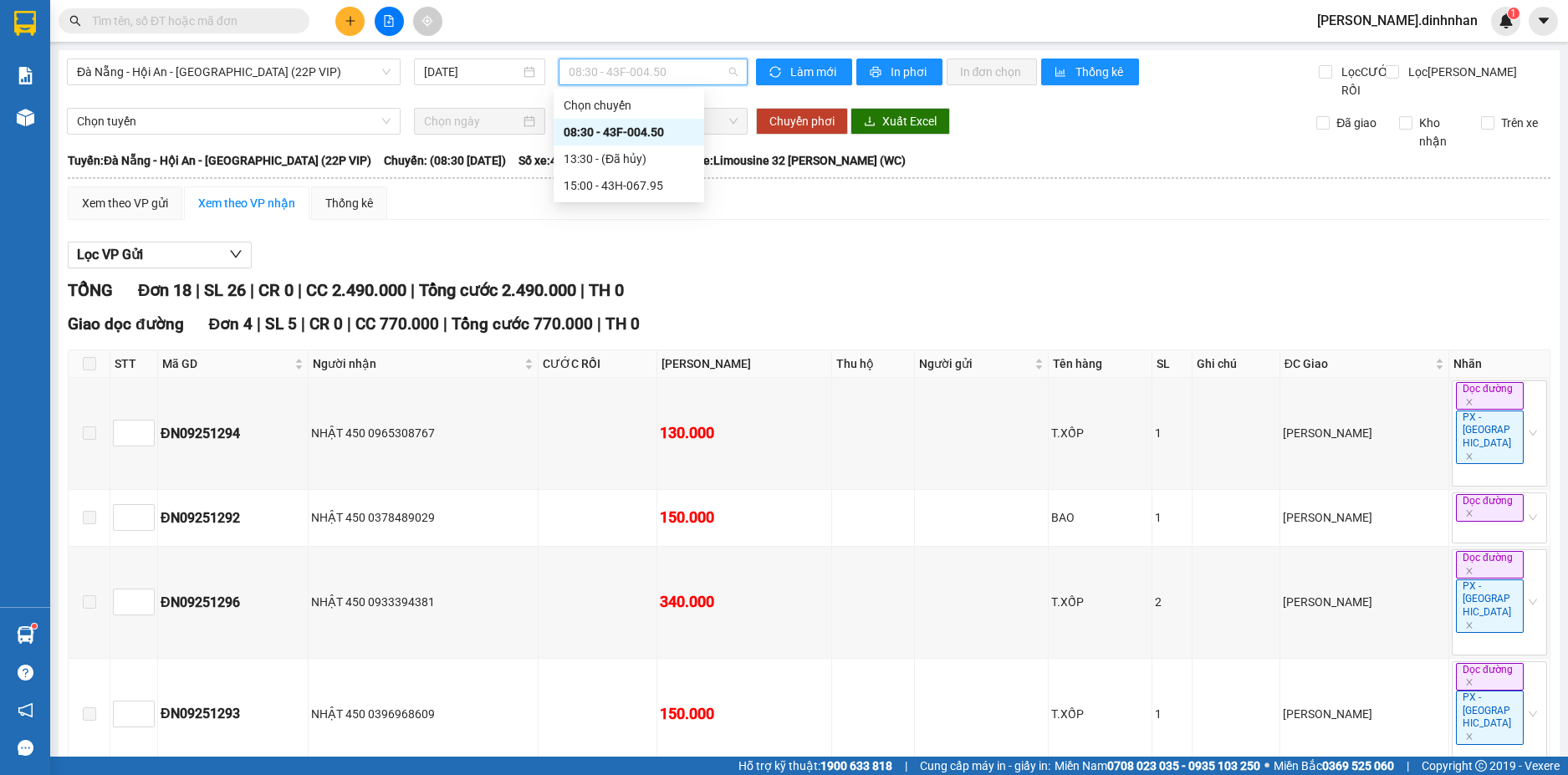
click at [642, 122] on div "08:30 - 43F-004.50" at bounding box center [629, 132] width 150 height 27
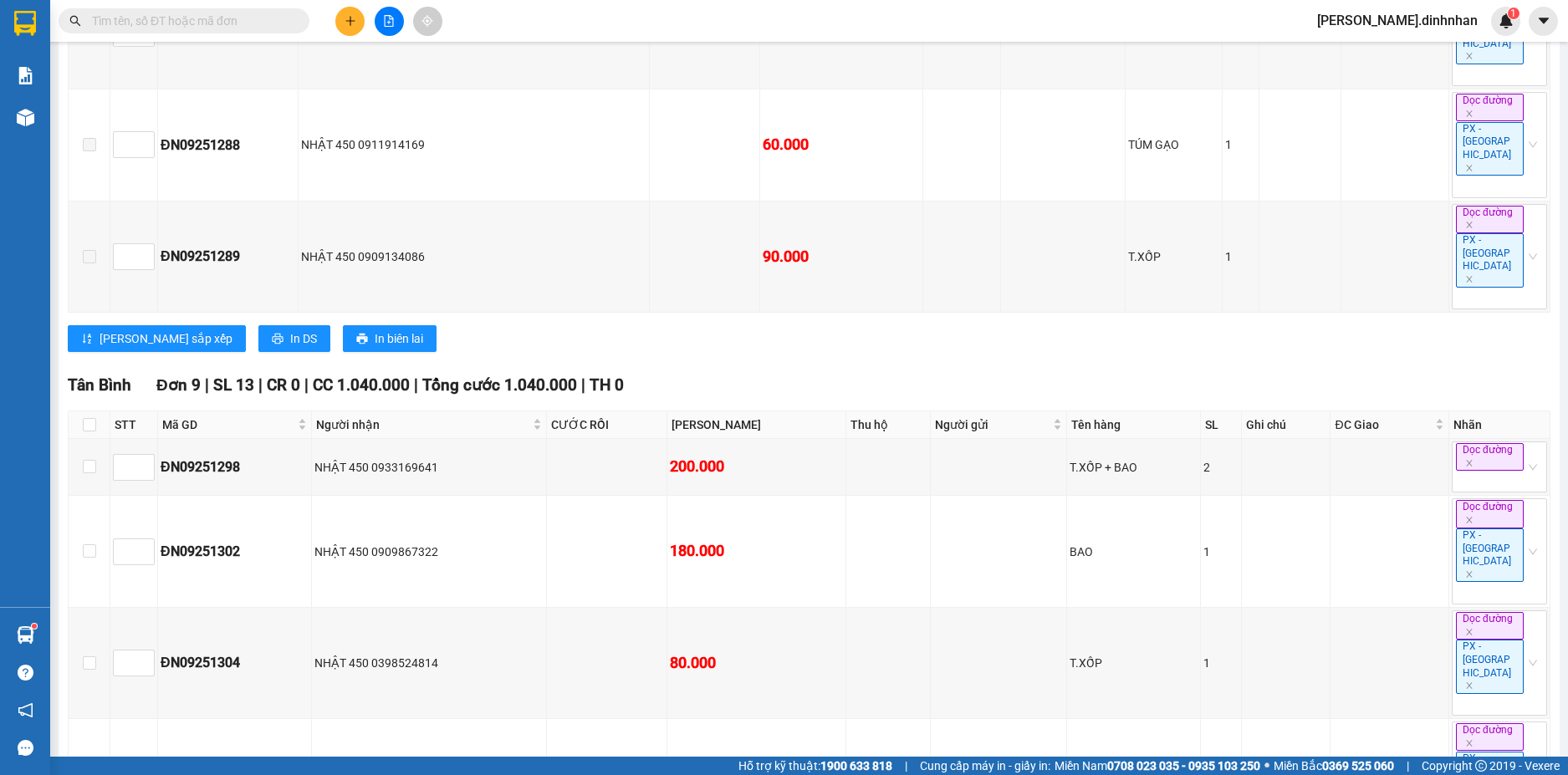
scroll to position [1311, 0]
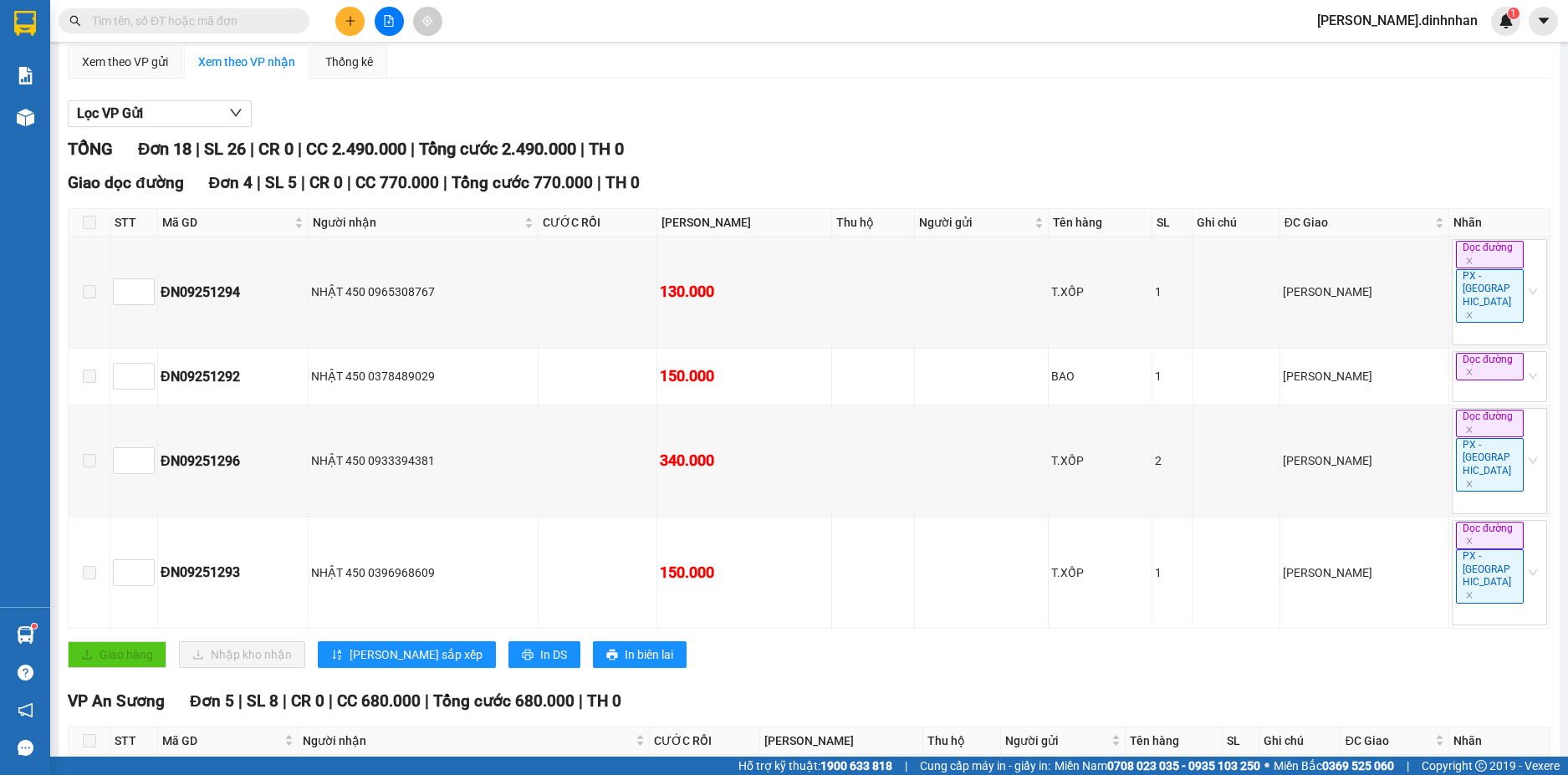
scroll to position [0, 0]
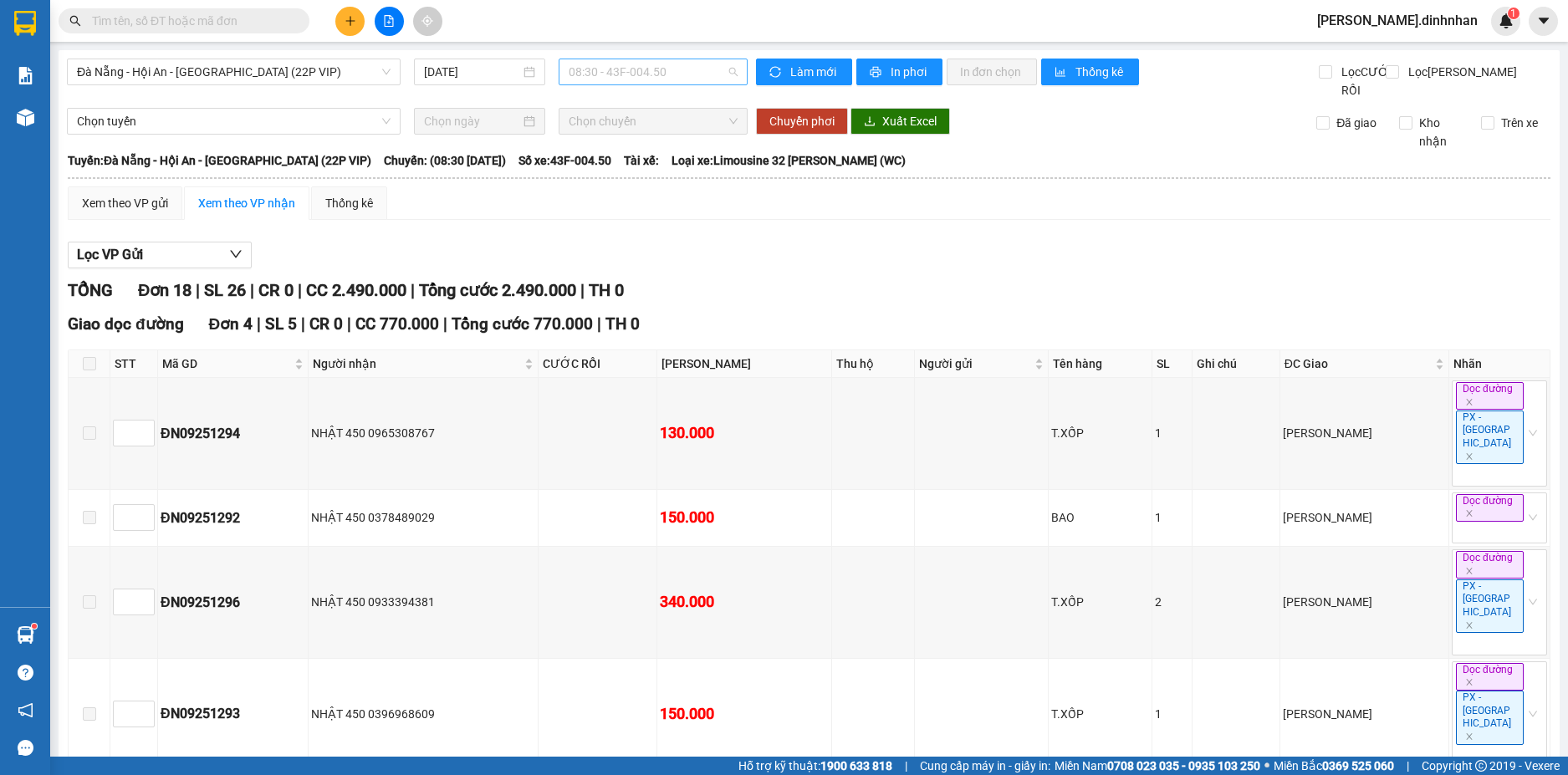
click at [659, 75] on span "08:30 - 43F-004.50" at bounding box center [653, 72] width 169 height 25
click at [646, 182] on div "15:00 - 43H-067.95" at bounding box center [628, 185] width 130 height 18
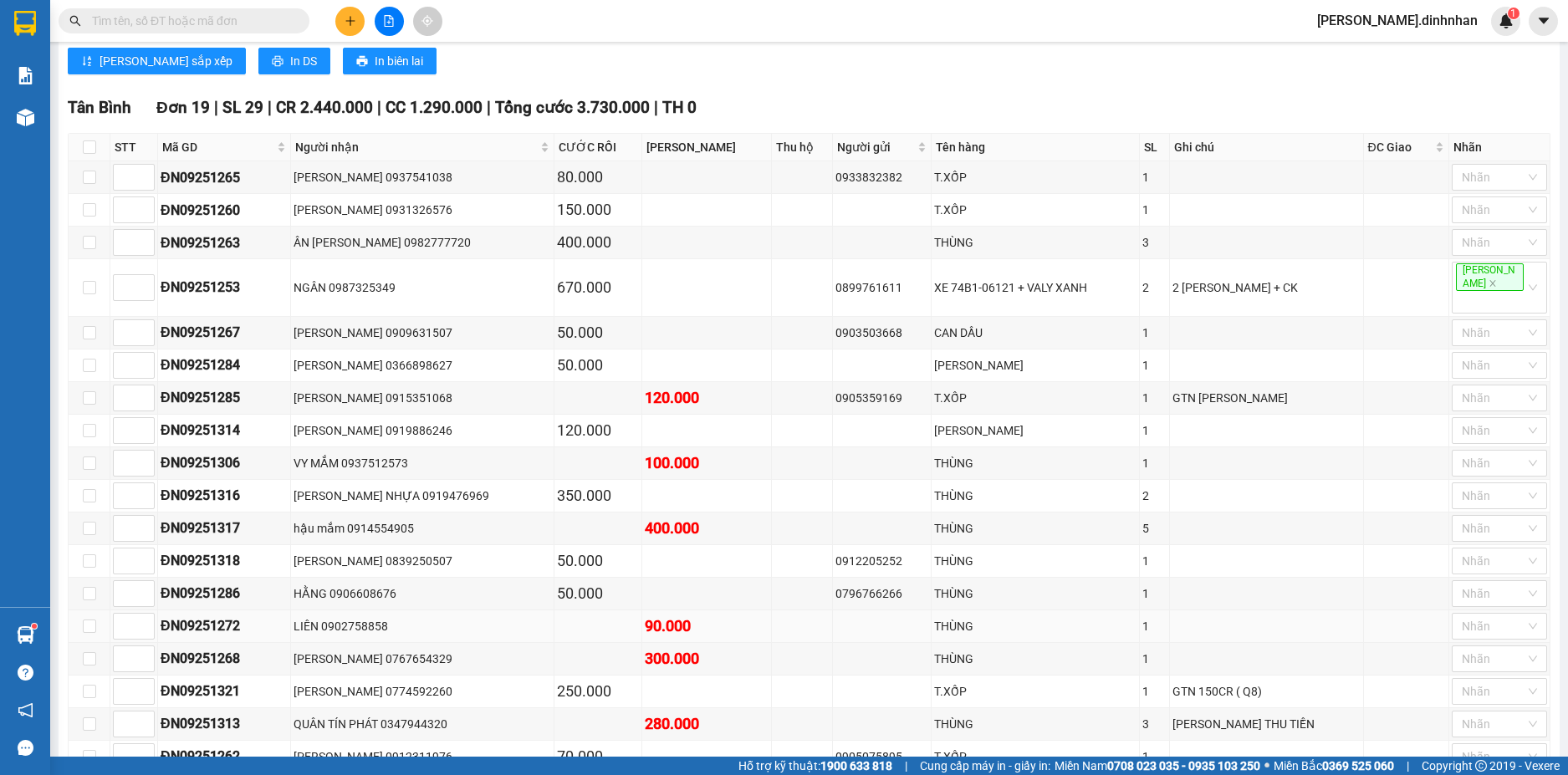
scroll to position [797, 0]
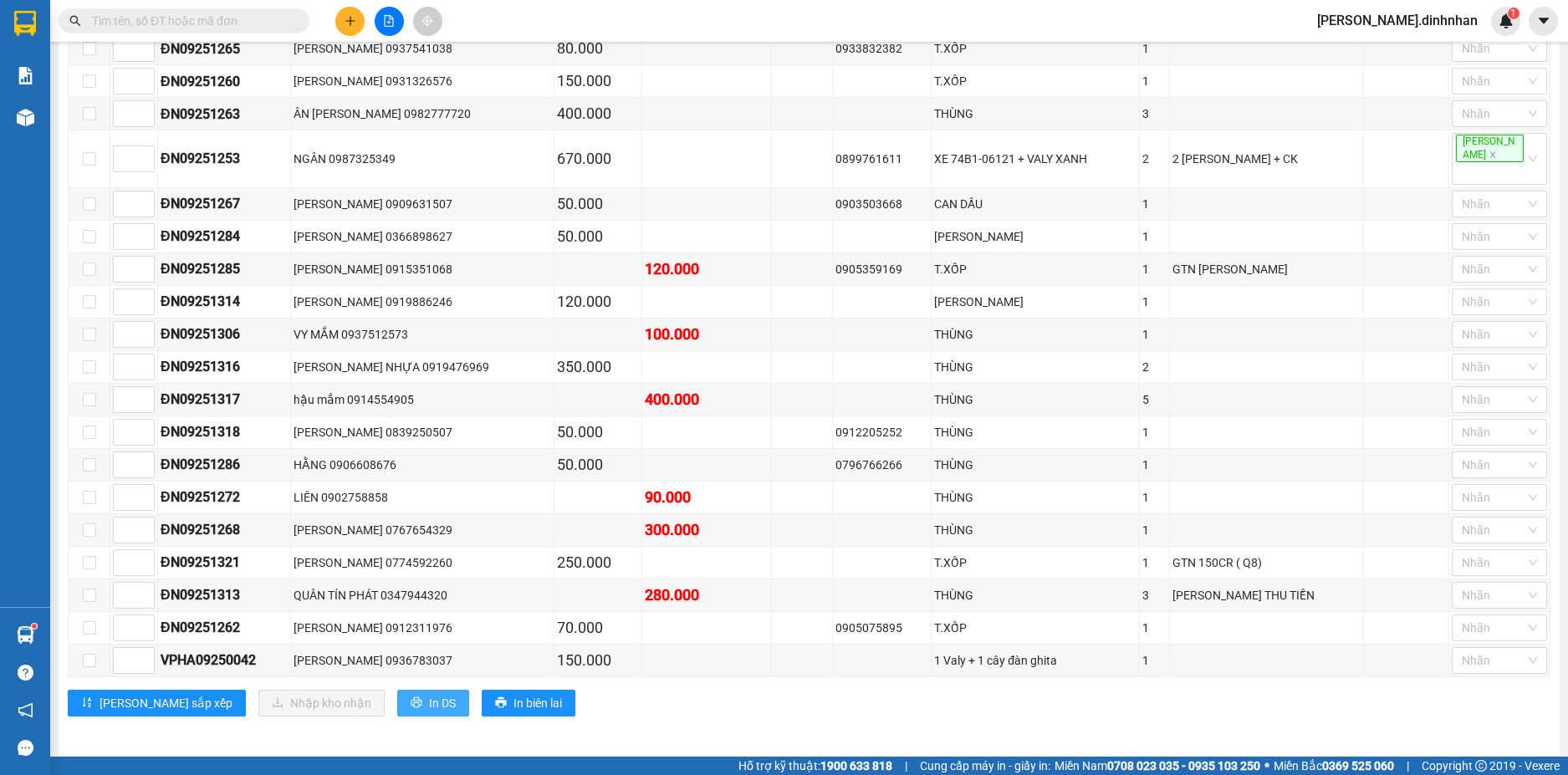
click at [429, 694] on span "In DS" at bounding box center [442, 703] width 27 height 18
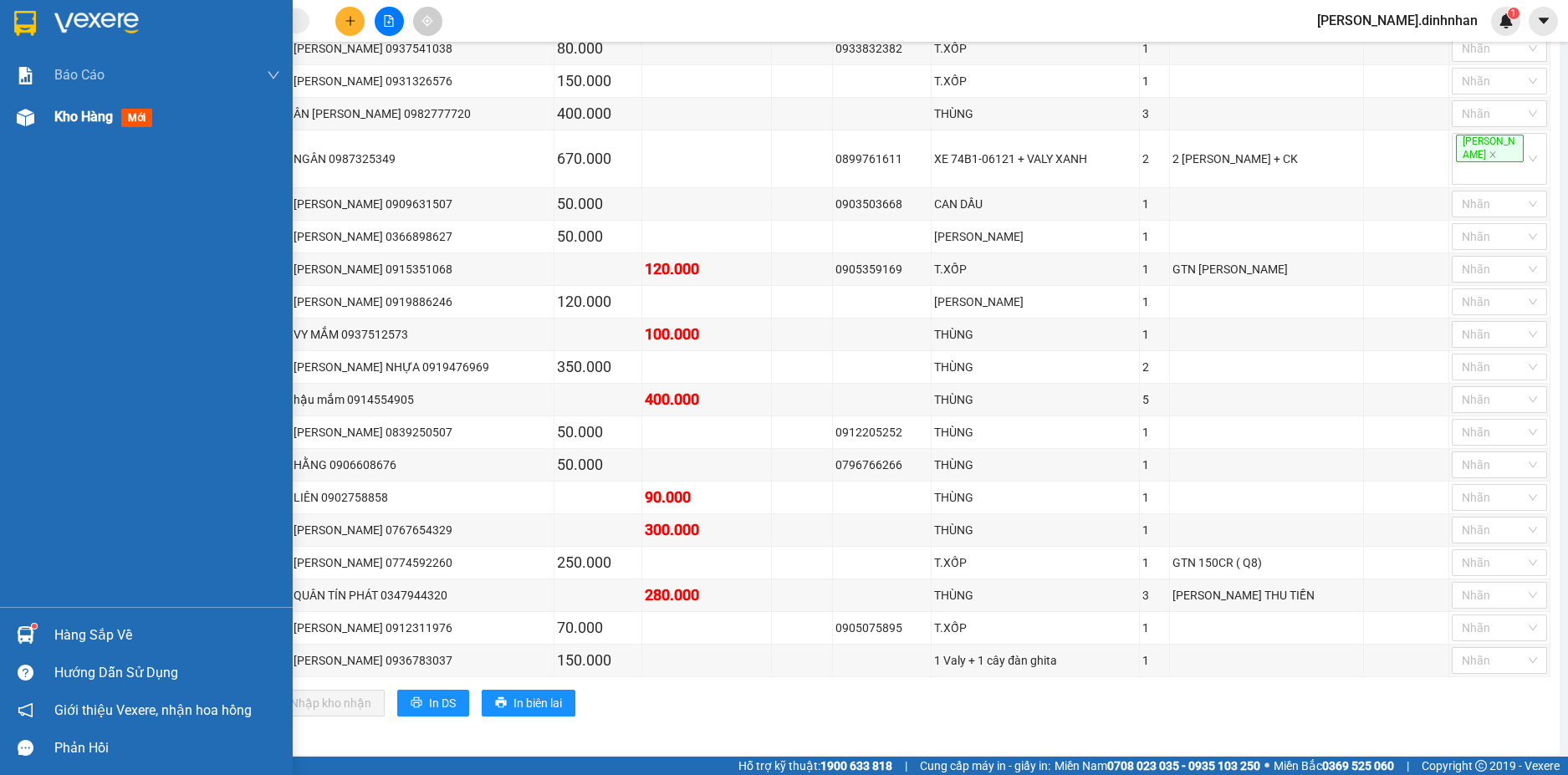
click at [34, 121] on img at bounding box center [25, 117] width 17 height 17
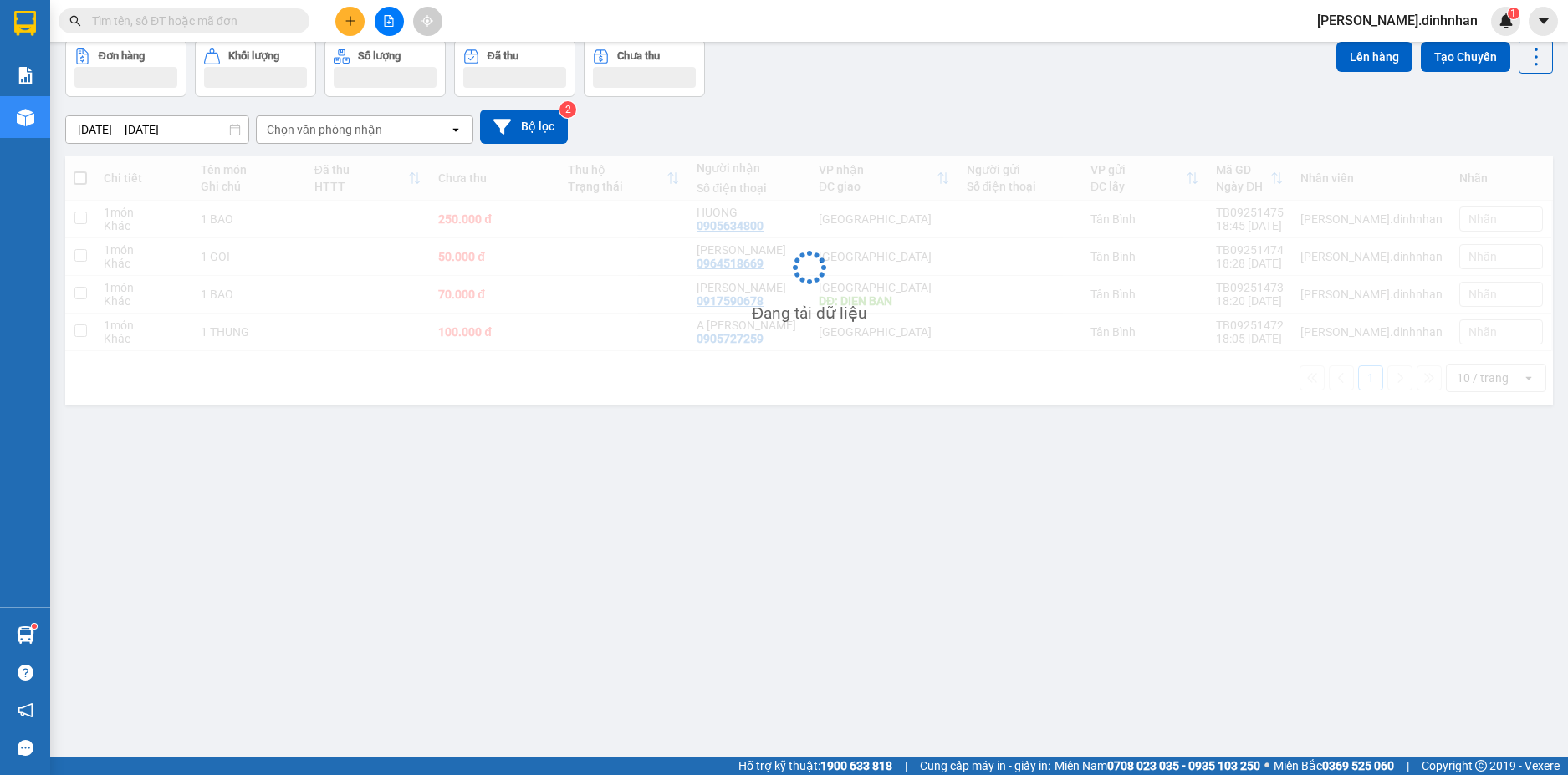
scroll to position [77, 0]
